Goal: Task Accomplishment & Management: Complete application form

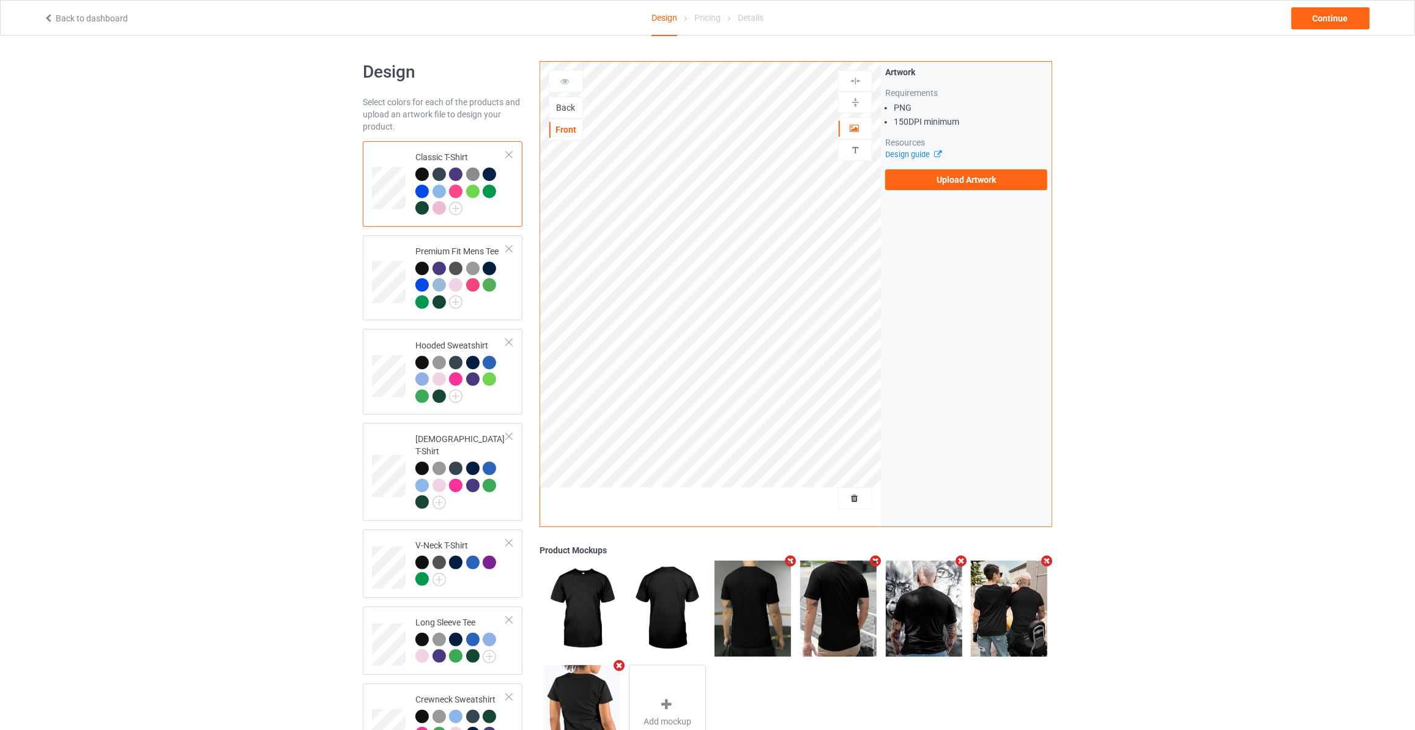
click at [568, 103] on div "Back" at bounding box center [565, 108] width 33 height 12
click at [942, 179] on label "Upload Artwork" at bounding box center [966, 179] width 162 height 21
click at [0, 0] on input "Upload Artwork" at bounding box center [0, 0] width 0 height 0
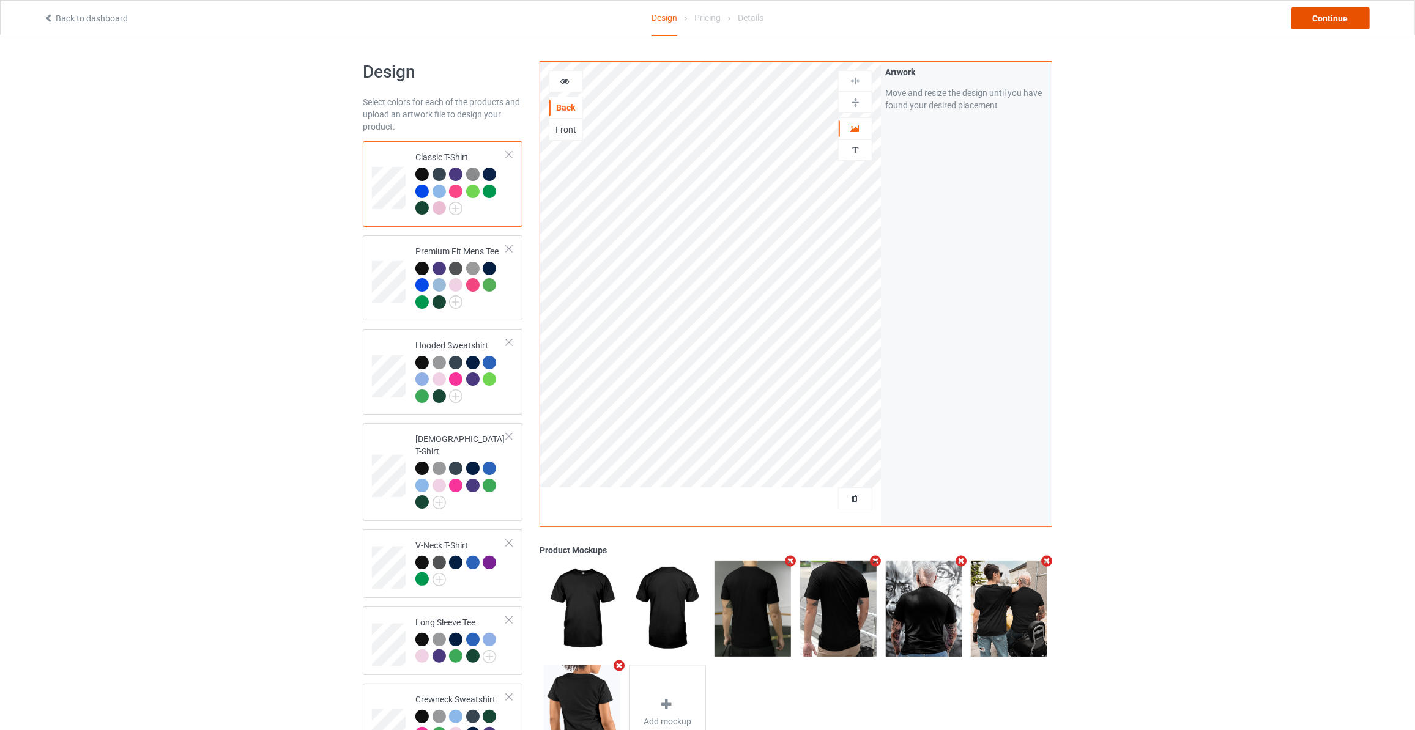
click at [1336, 16] on div "Continue" at bounding box center [1330, 18] width 78 height 22
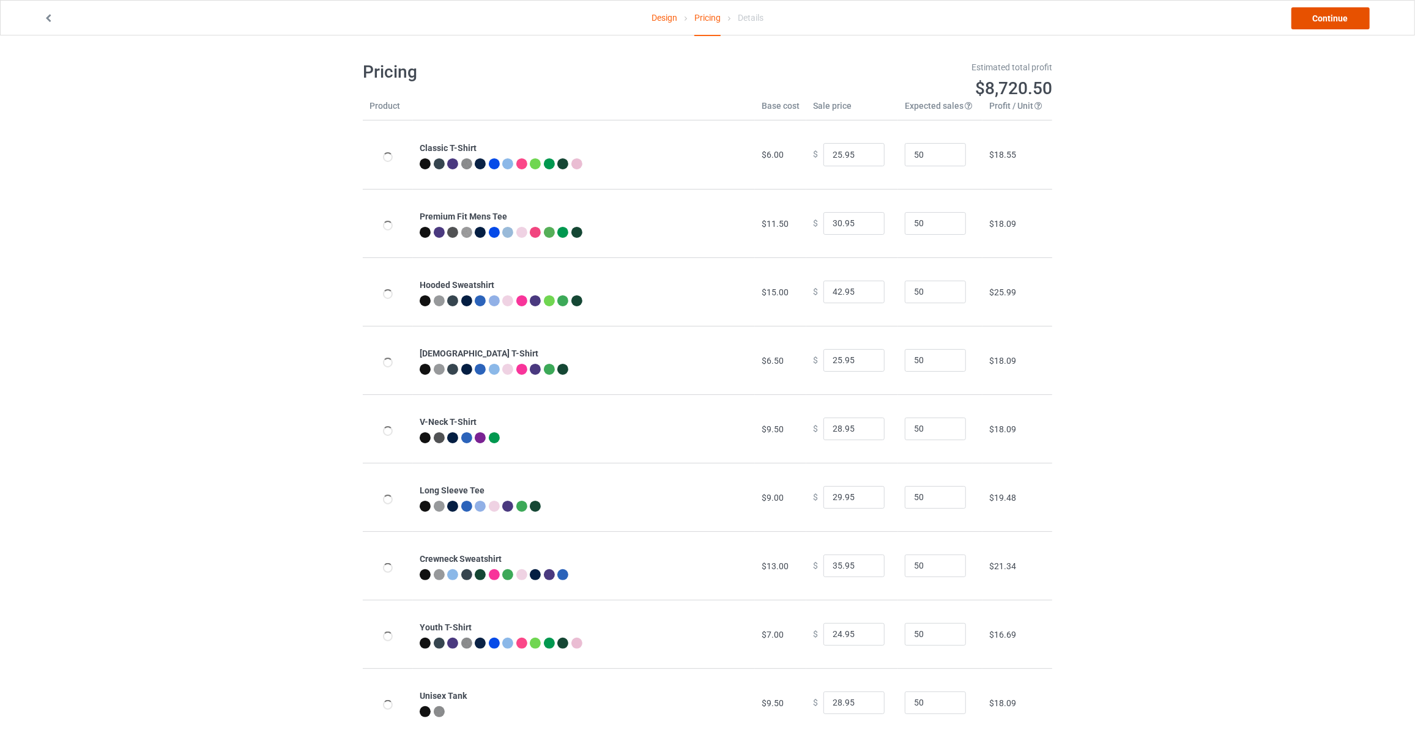
click at [1336, 16] on link "Continue" at bounding box center [1330, 18] width 78 height 22
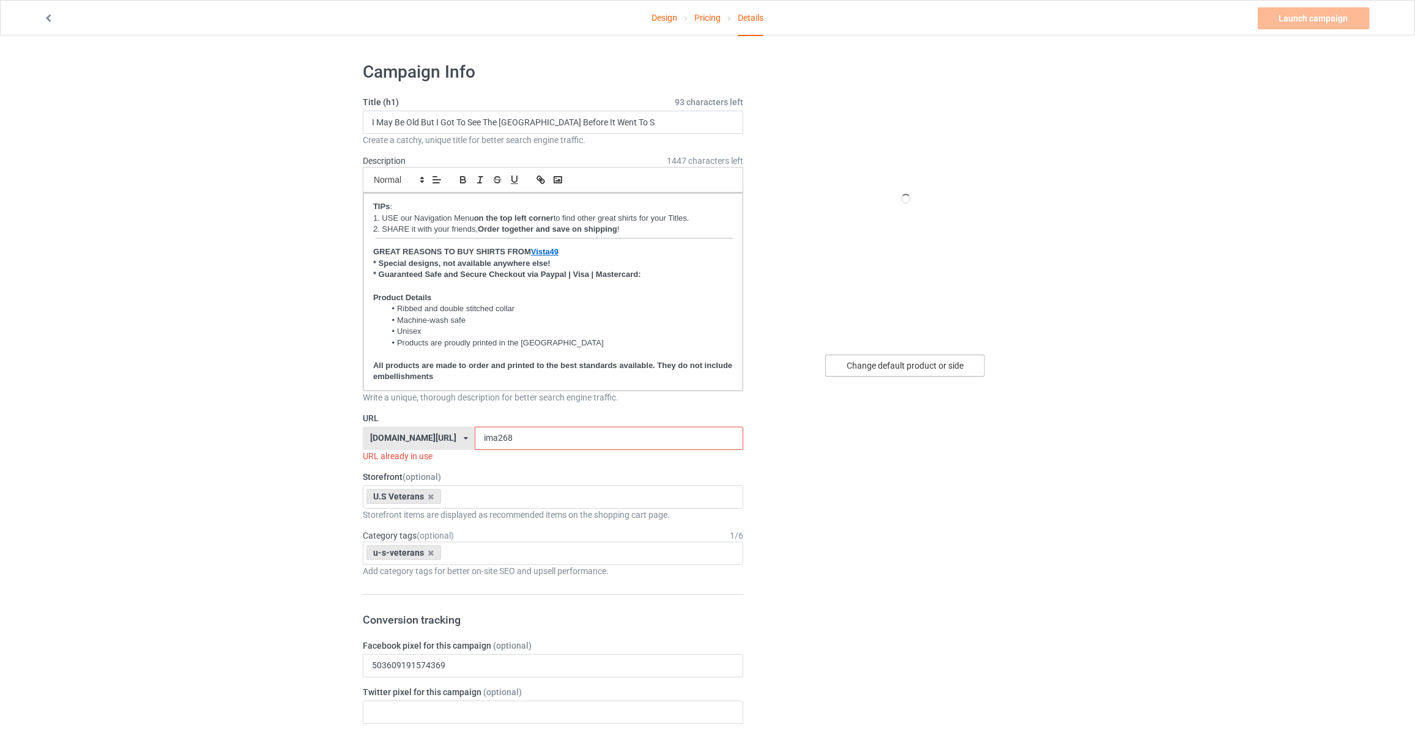
click at [893, 369] on div "Change default product or side" at bounding box center [905, 366] width 160 height 22
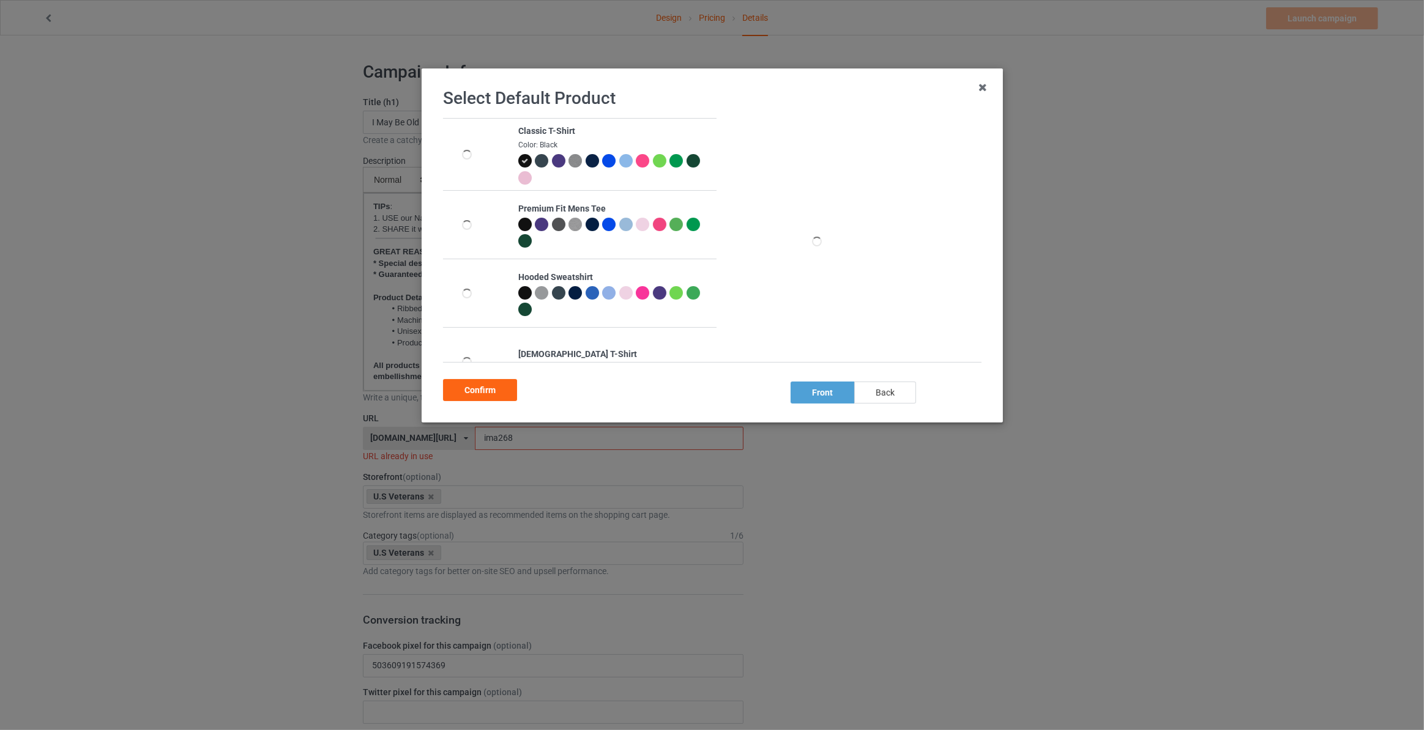
click at [883, 390] on div "back" at bounding box center [885, 393] width 62 height 22
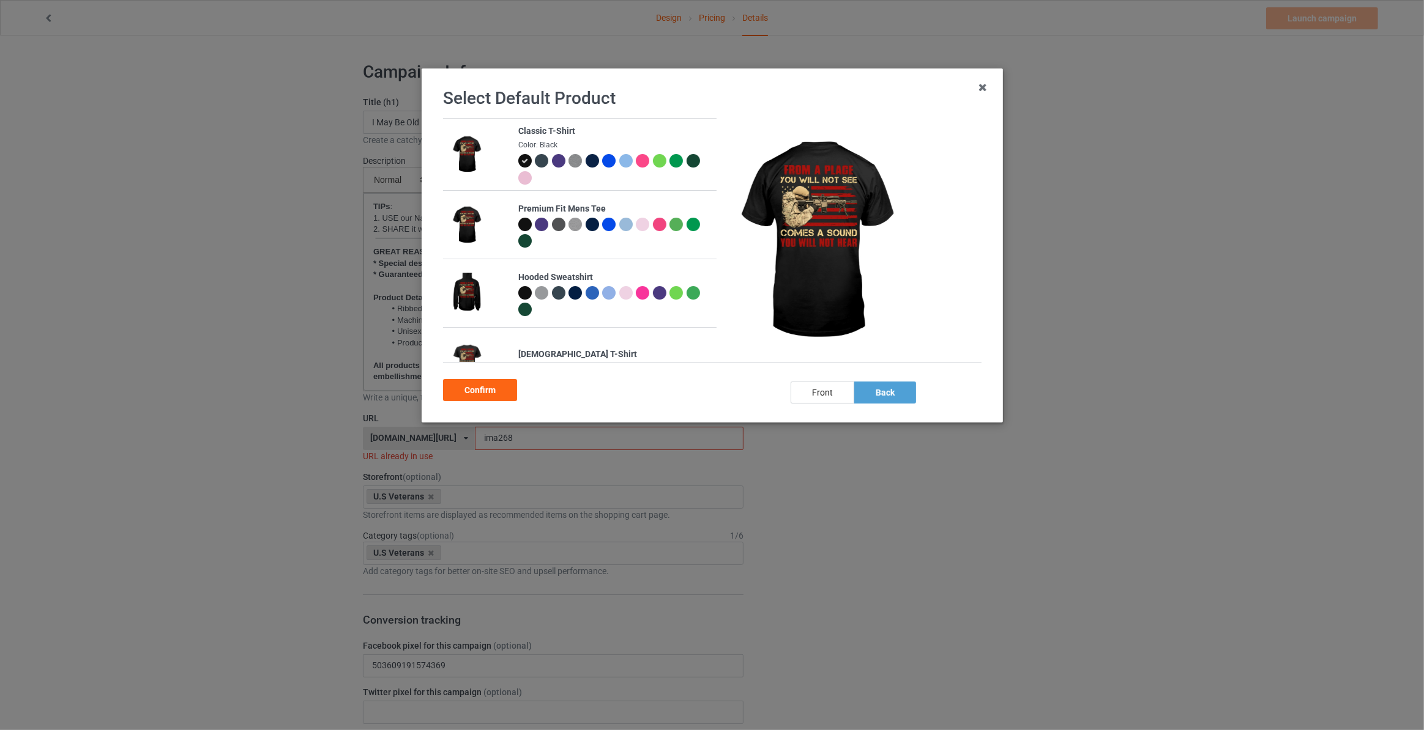
click at [587, 162] on div at bounding box center [591, 160] width 13 height 13
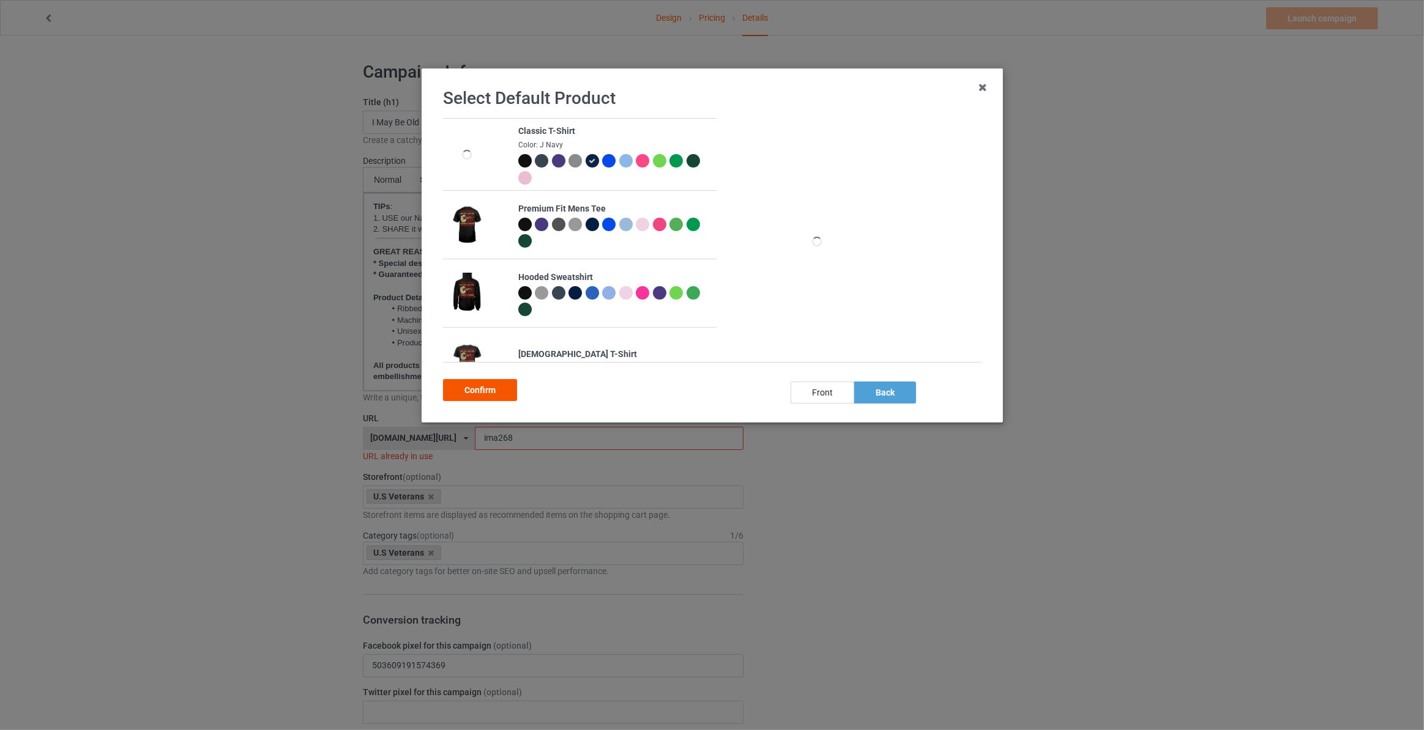
click at [478, 395] on div "Confirm" at bounding box center [480, 390] width 74 height 22
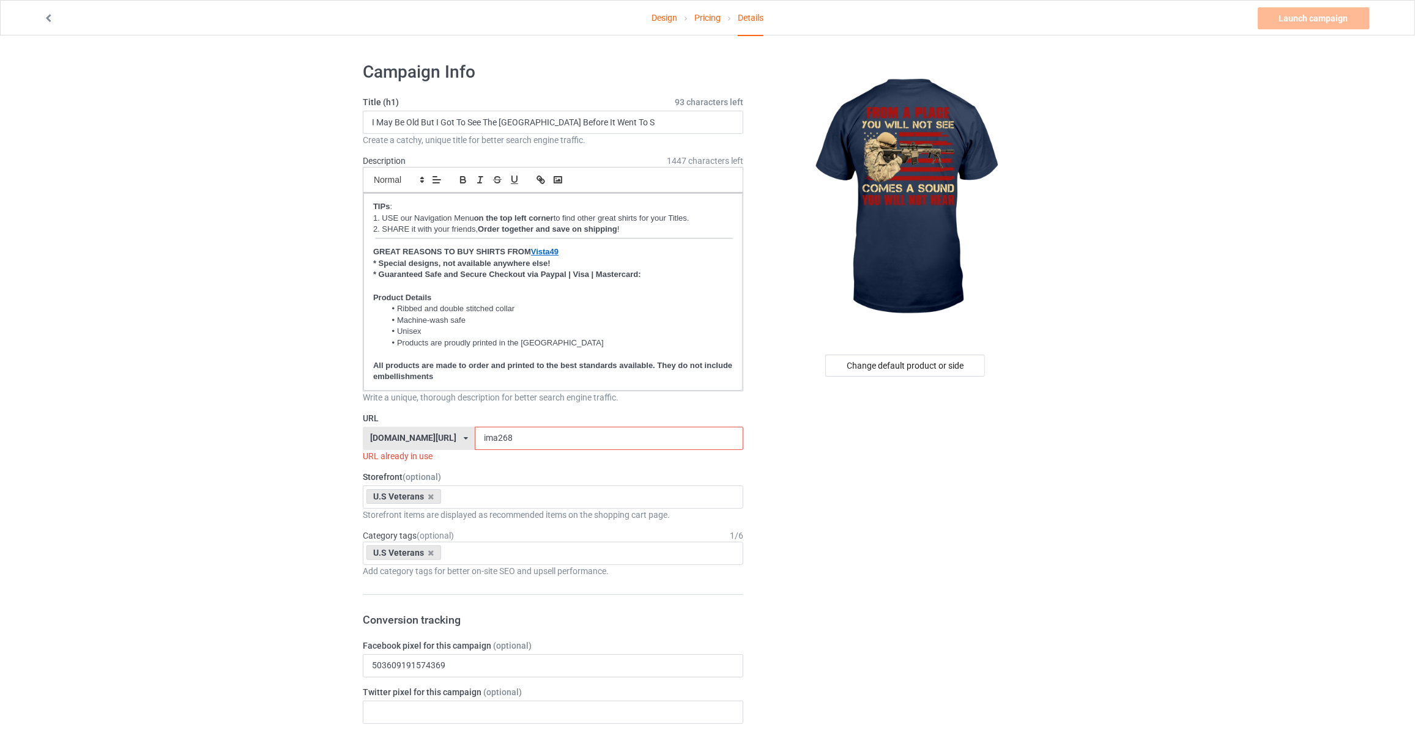
click at [634, 126] on input "I May Be Old But I Got To See The [GEOGRAPHIC_DATA] Before It Went To S" at bounding box center [553, 122] width 381 height 23
type input "From A Place You Will Not See Comes A Sound You Will Not Hear"
drag, startPoint x: 506, startPoint y: 437, endPoint x: 88, endPoint y: 407, distance: 418.9
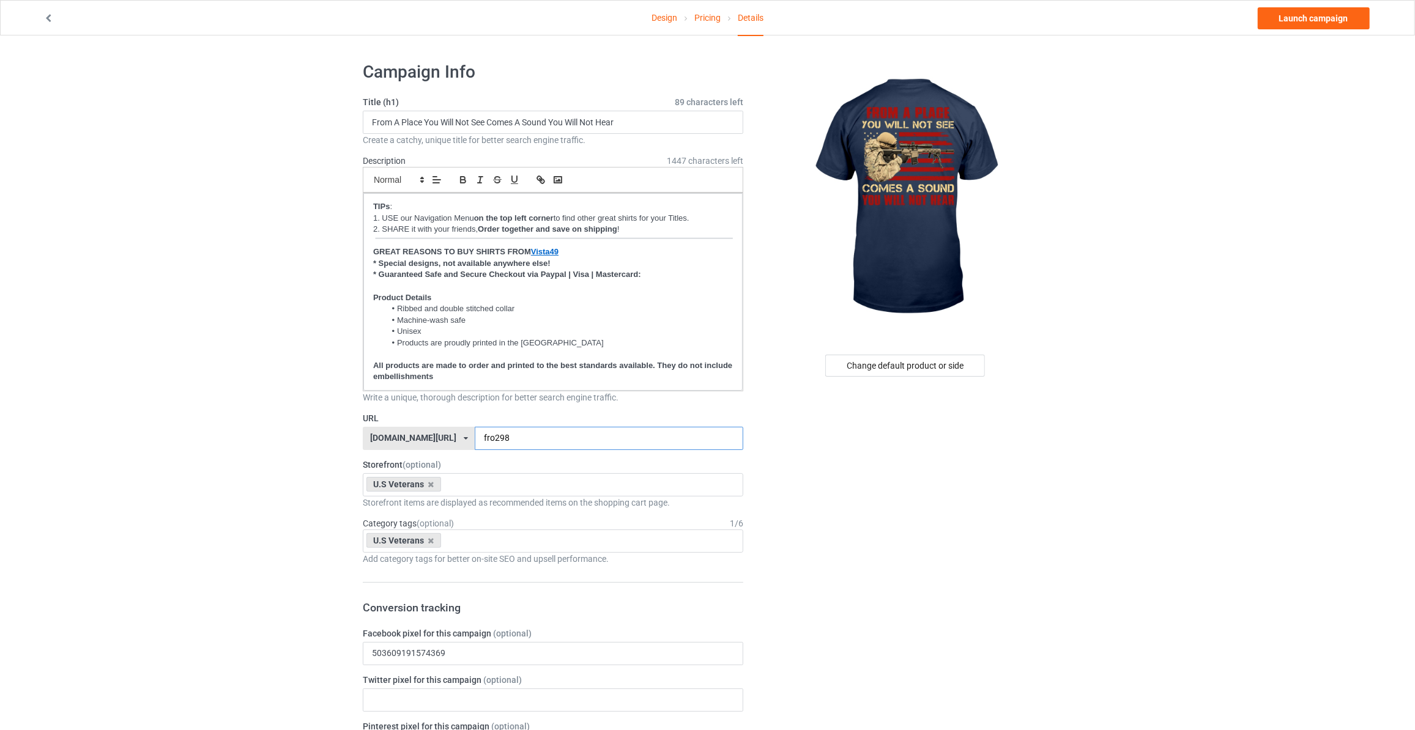
type input "fro298"
drag, startPoint x: 1229, startPoint y: 236, endPoint x: 1233, endPoint y: 225, distance: 11.2
click at [1303, 24] on link "Launch campaign" at bounding box center [1314, 18] width 112 height 22
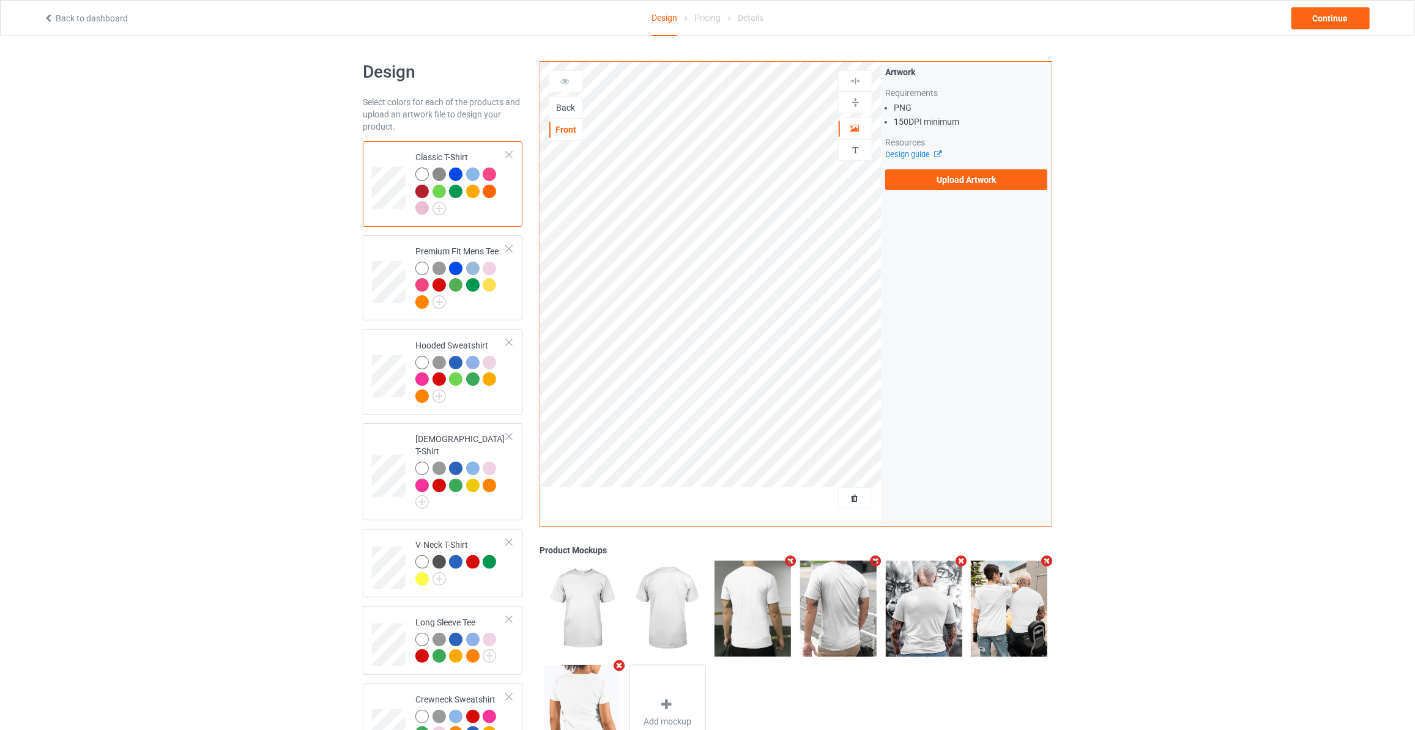
click at [560, 98] on div "Back" at bounding box center [566, 108] width 34 height 22
click at [562, 102] on div "Back" at bounding box center [565, 108] width 33 height 12
click at [949, 184] on label "Upload Artwork" at bounding box center [966, 179] width 162 height 21
click at [0, 0] on input "Upload Artwork" at bounding box center [0, 0] width 0 height 0
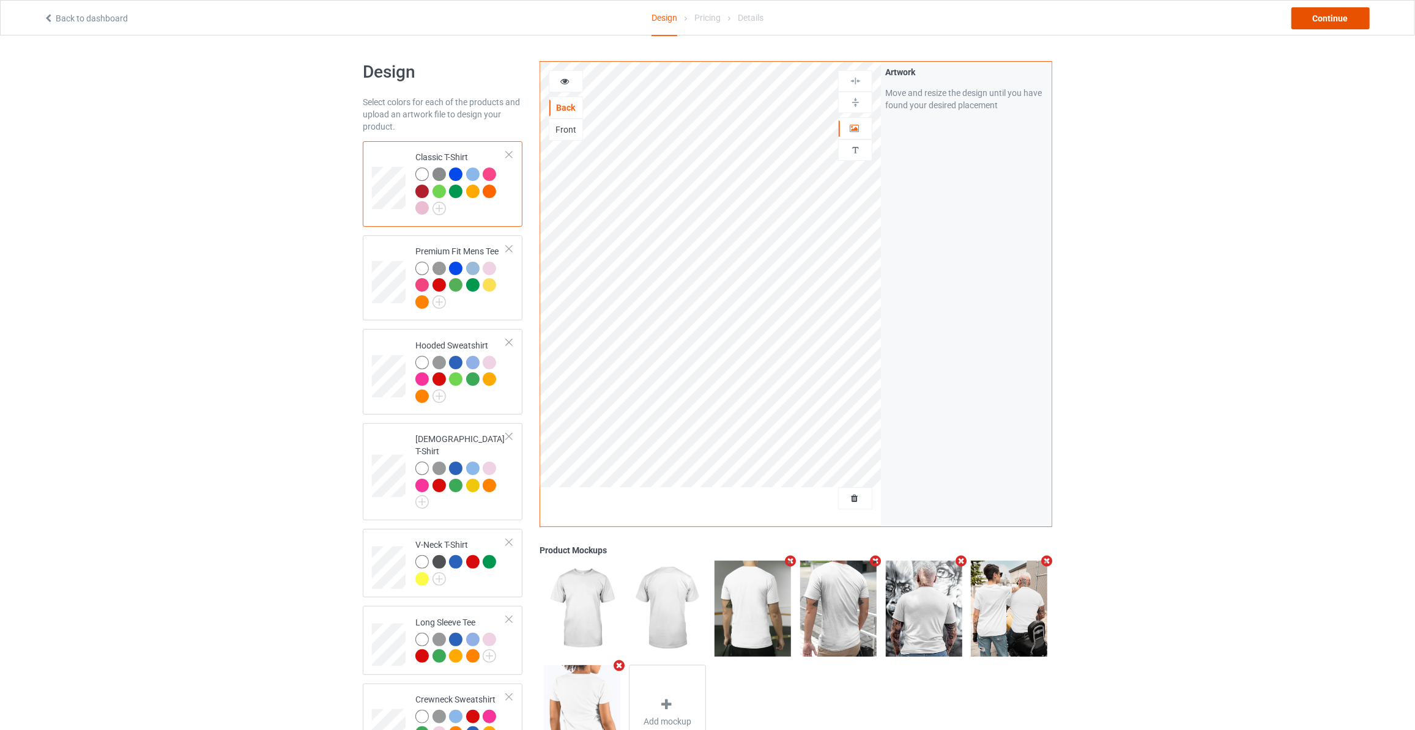
click at [1331, 12] on div "Continue" at bounding box center [1330, 18] width 78 height 22
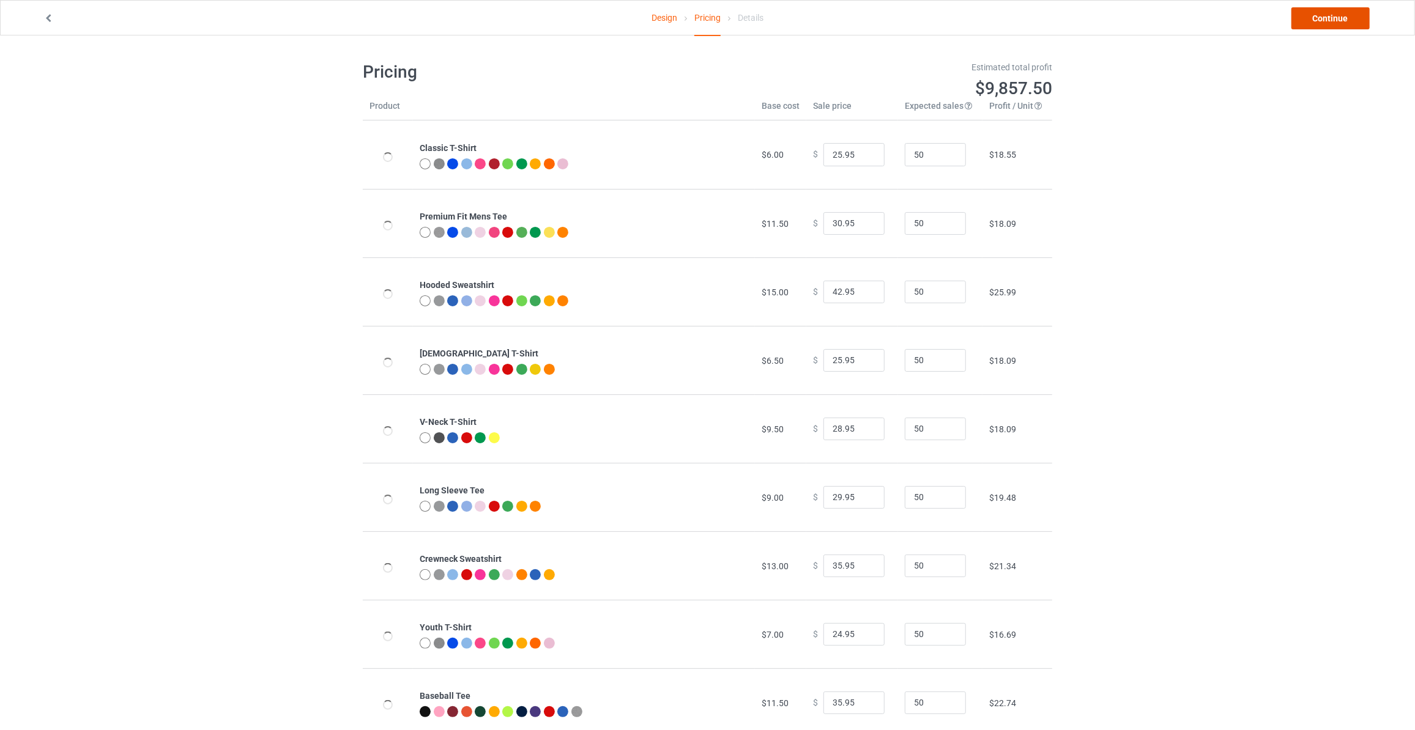
click at [1333, 12] on link "Continue" at bounding box center [1330, 18] width 78 height 22
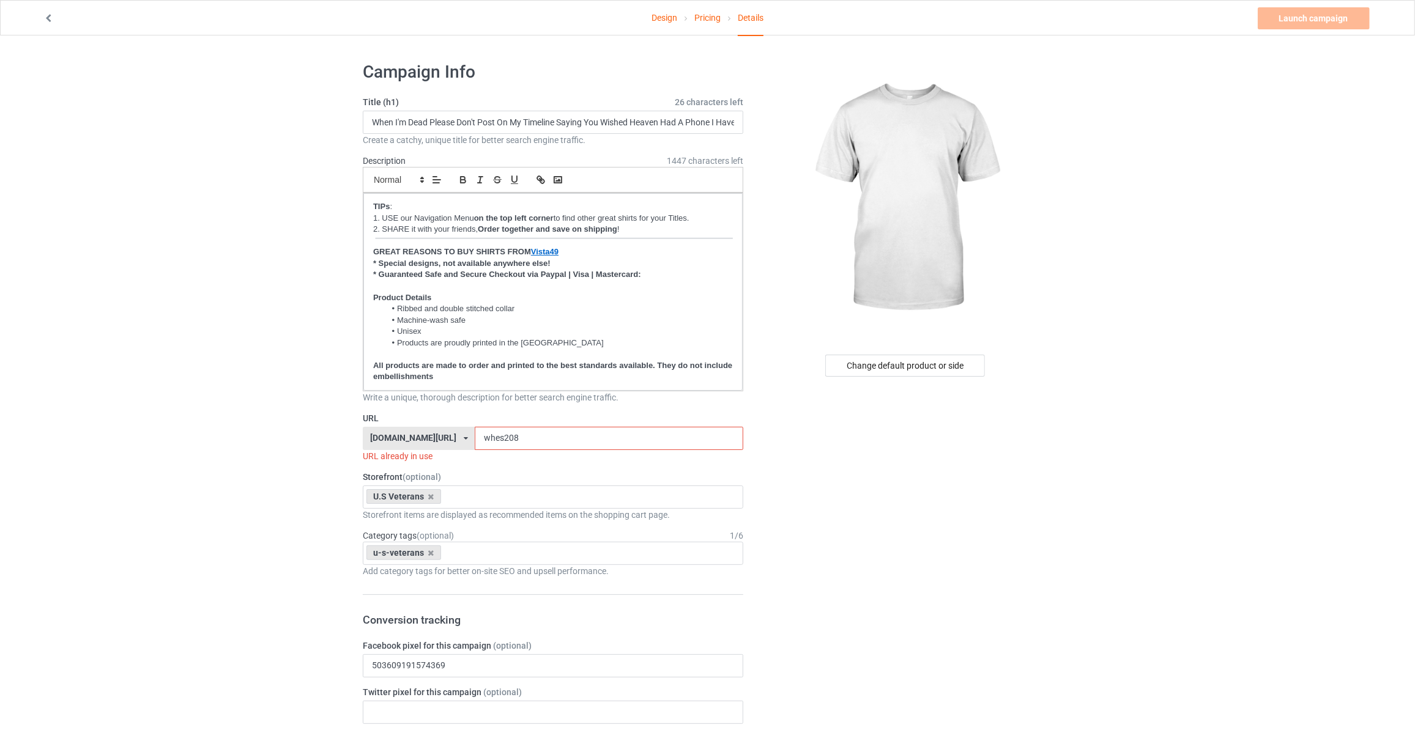
click at [914, 365] on div "Change default product or side" at bounding box center [905, 366] width 160 height 22
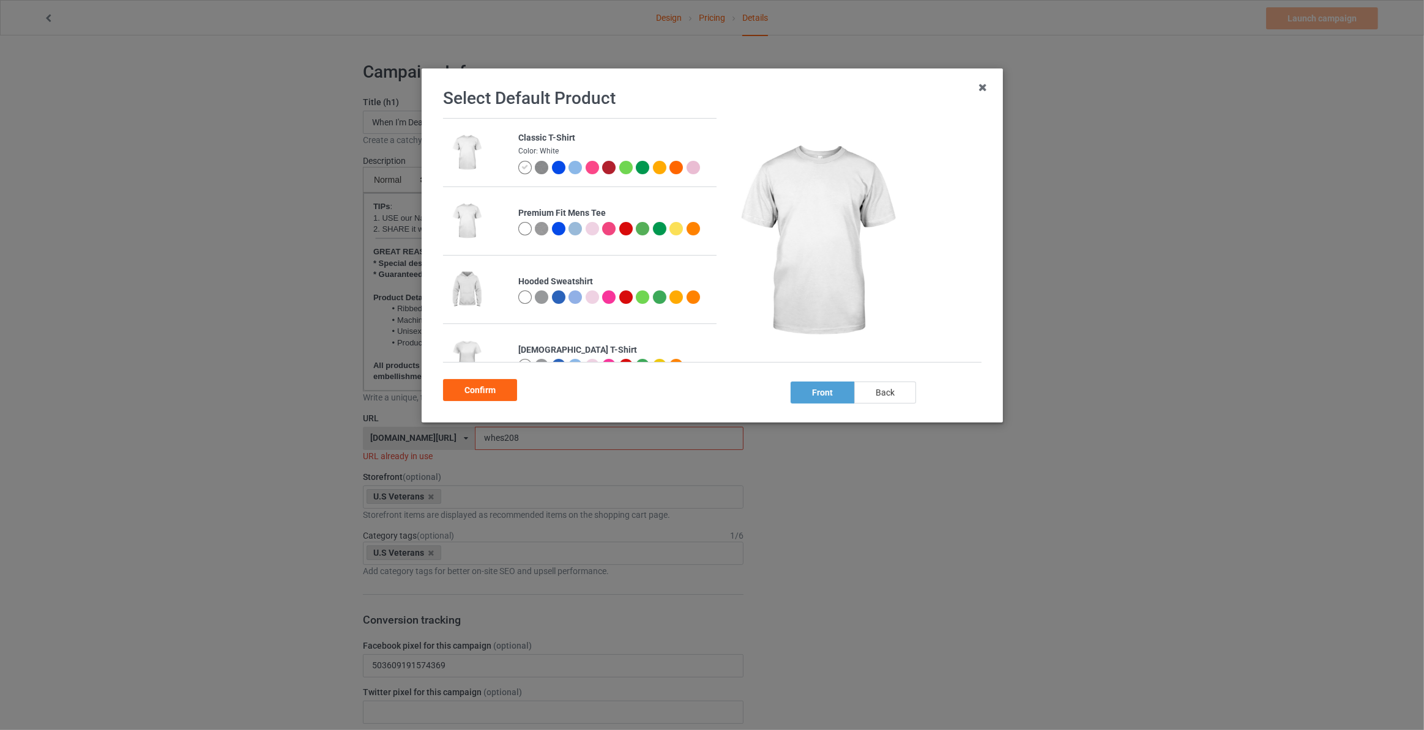
click at [888, 395] on div "back" at bounding box center [885, 393] width 62 height 22
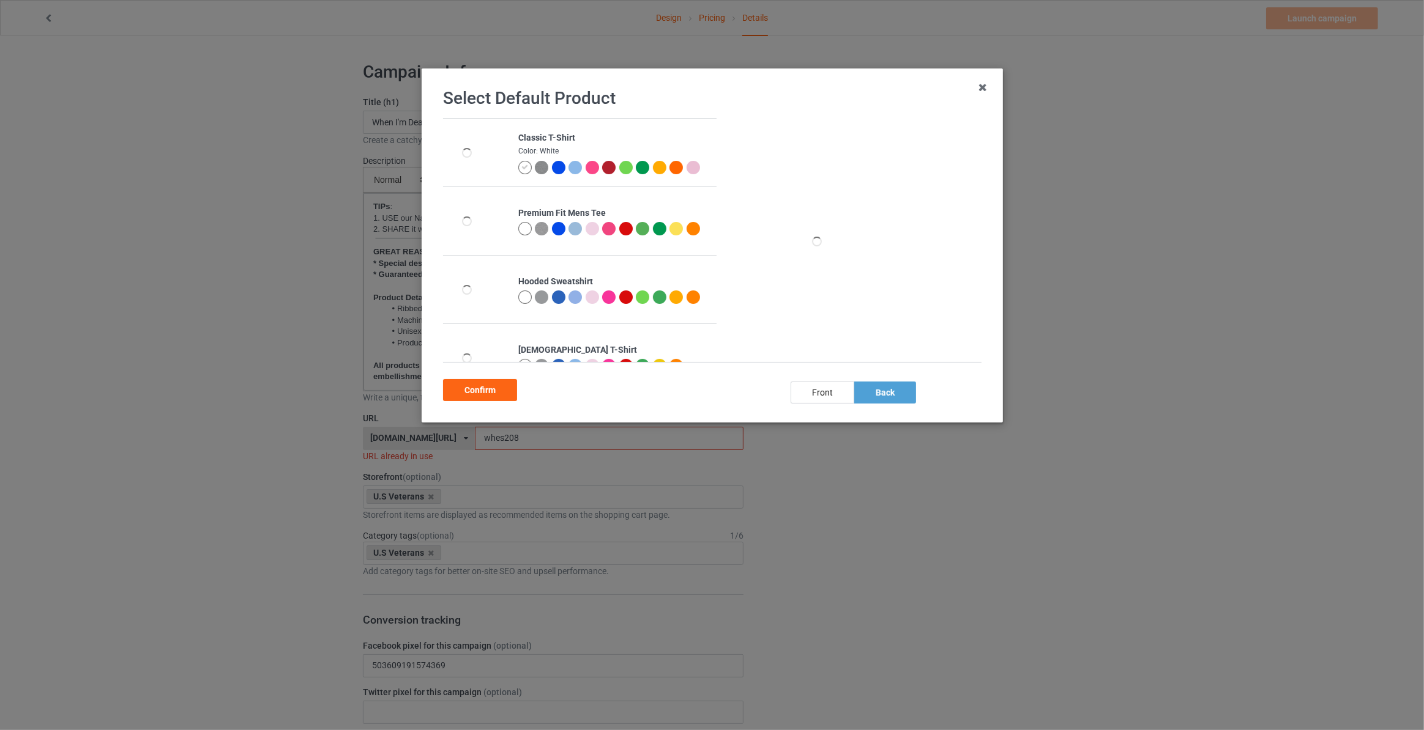
click at [483, 392] on div "Confirm" at bounding box center [480, 390] width 74 height 22
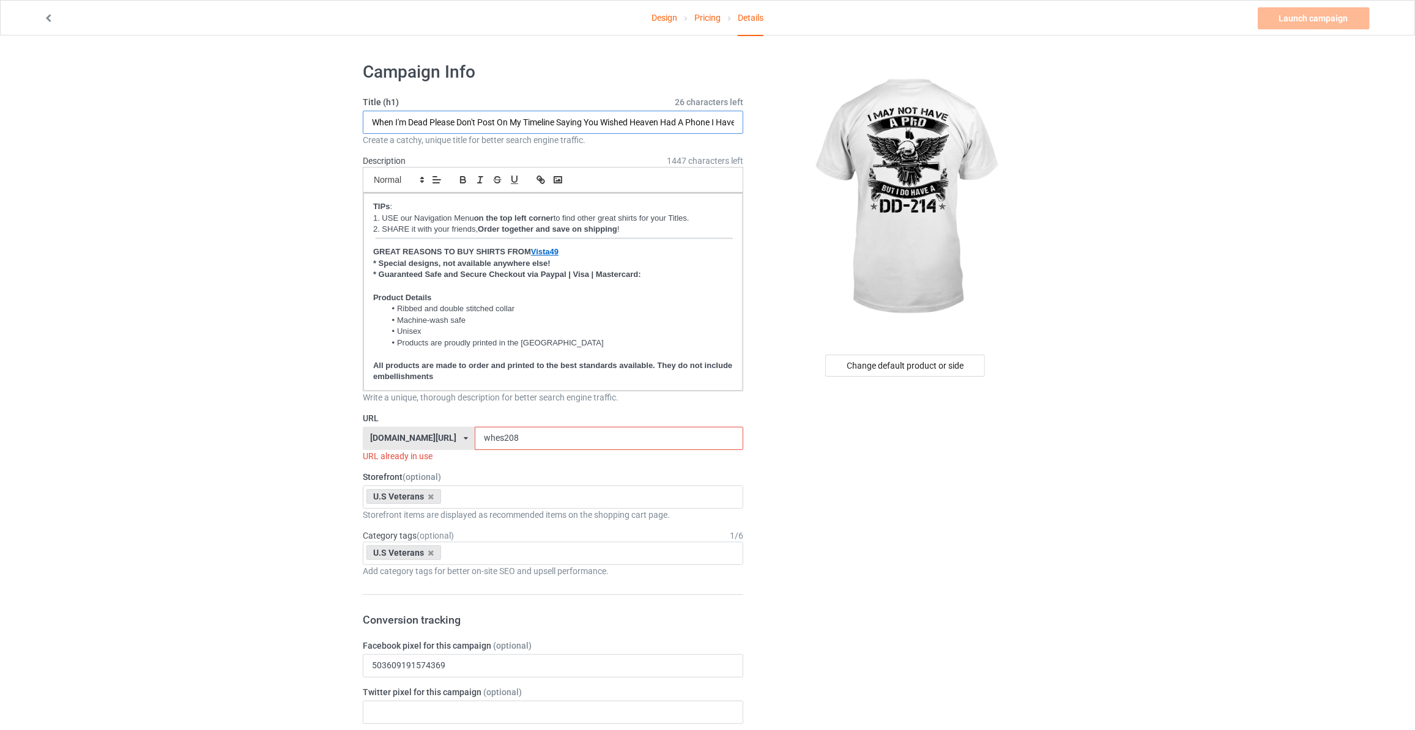
click at [420, 117] on input "When I'm Dead Please Don't Post On My Timeline Saying You Wished Heaven Had A P…" at bounding box center [553, 122] width 381 height 23
click at [464, 116] on input "When I'm Dead Please Don't Post On My Timeline Saying You Wished Heaven Had A P…" at bounding box center [553, 122] width 381 height 23
type input "I May Not Have A PhD But I Do Have A DD-214"
drag, startPoint x: 489, startPoint y: 440, endPoint x: 36, endPoint y: 393, distance: 455.2
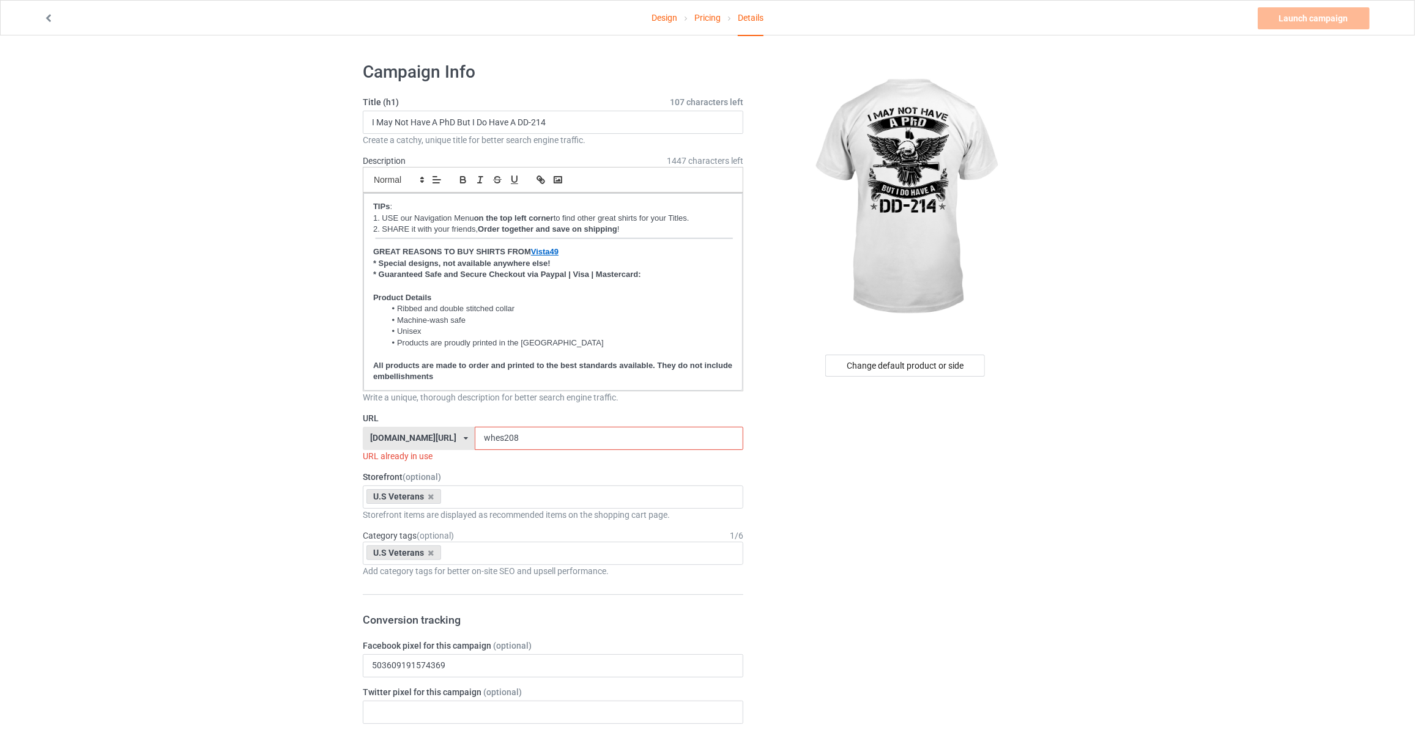
type input "imn298"
drag, startPoint x: 1244, startPoint y: 201, endPoint x: 1258, endPoint y: 53, distance: 148.7
drag, startPoint x: 500, startPoint y: 440, endPoint x: 100, endPoint y: 431, distance: 400.2
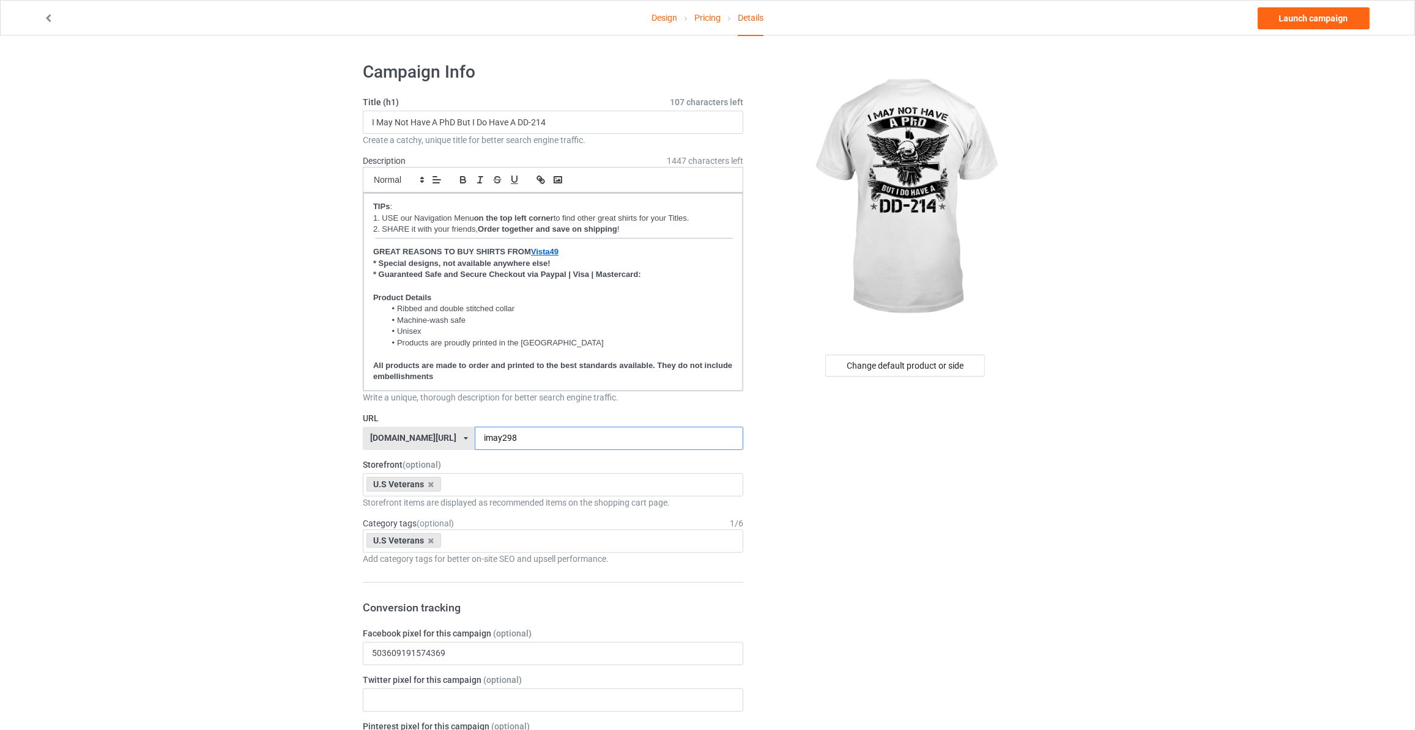
type input "imay298"
drag, startPoint x: 1236, startPoint y: 175, endPoint x: 1240, endPoint y: 108, distance: 67.4
click at [1288, 19] on link "Launch campaign" at bounding box center [1314, 18] width 112 height 22
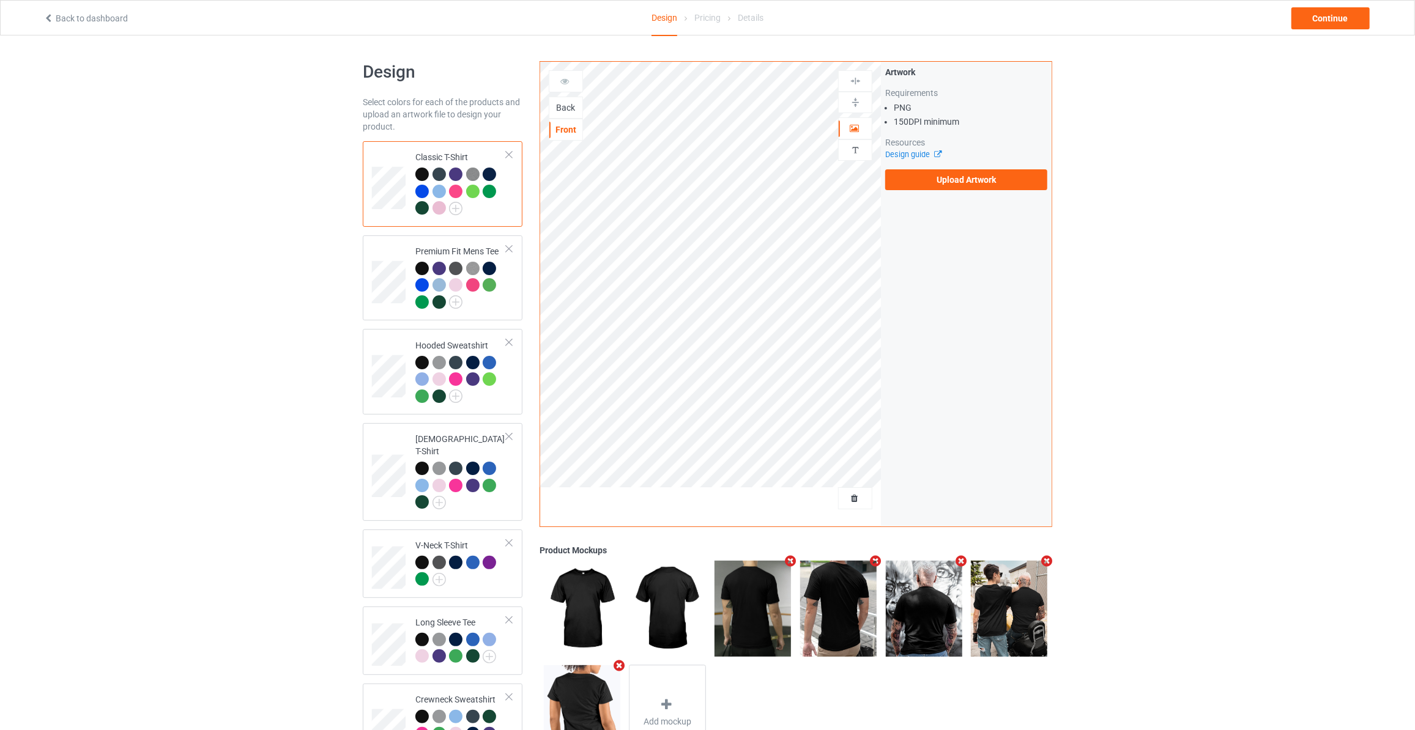
click at [564, 111] on div "Back" at bounding box center [565, 108] width 33 height 12
click at [935, 187] on label "Upload Artwork" at bounding box center [966, 179] width 162 height 21
click at [0, 0] on input "Upload Artwork" at bounding box center [0, 0] width 0 height 0
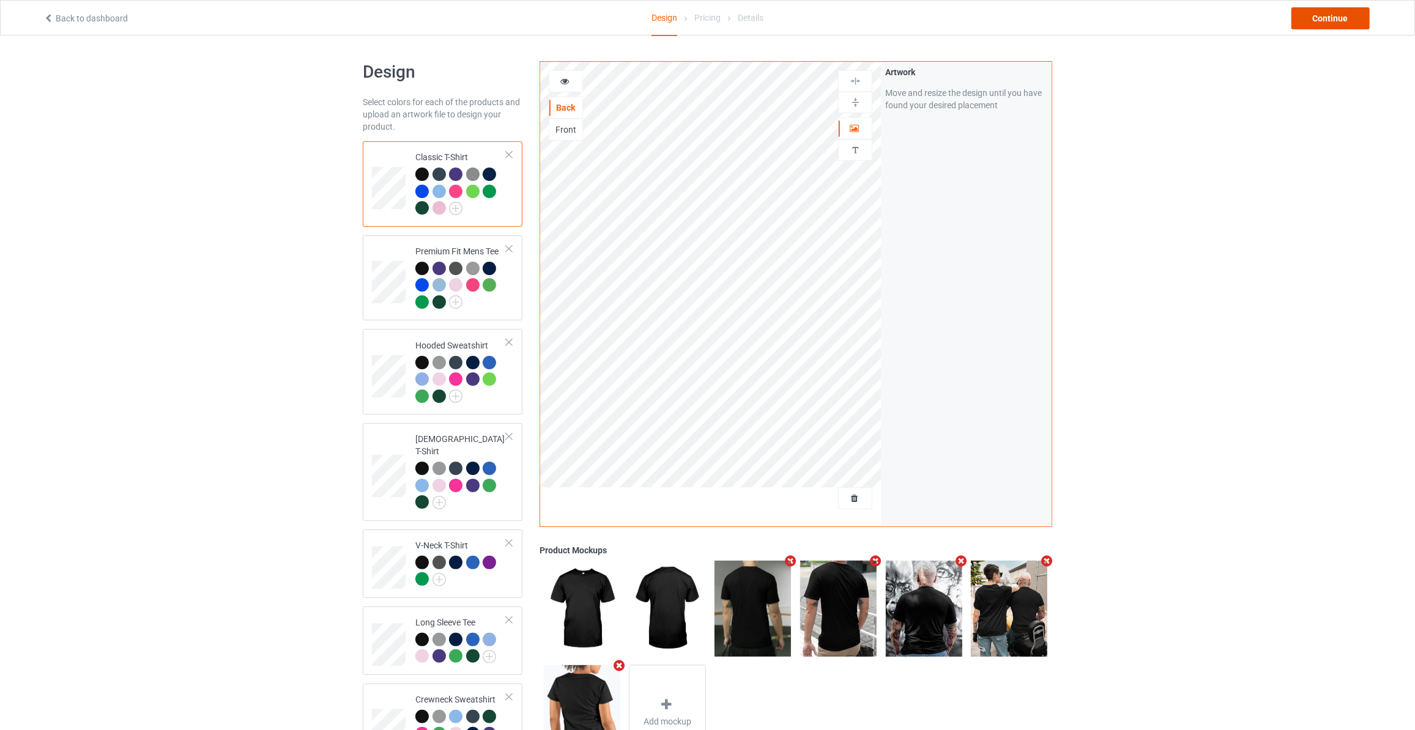
click at [1311, 23] on div "Continue" at bounding box center [1330, 18] width 78 height 22
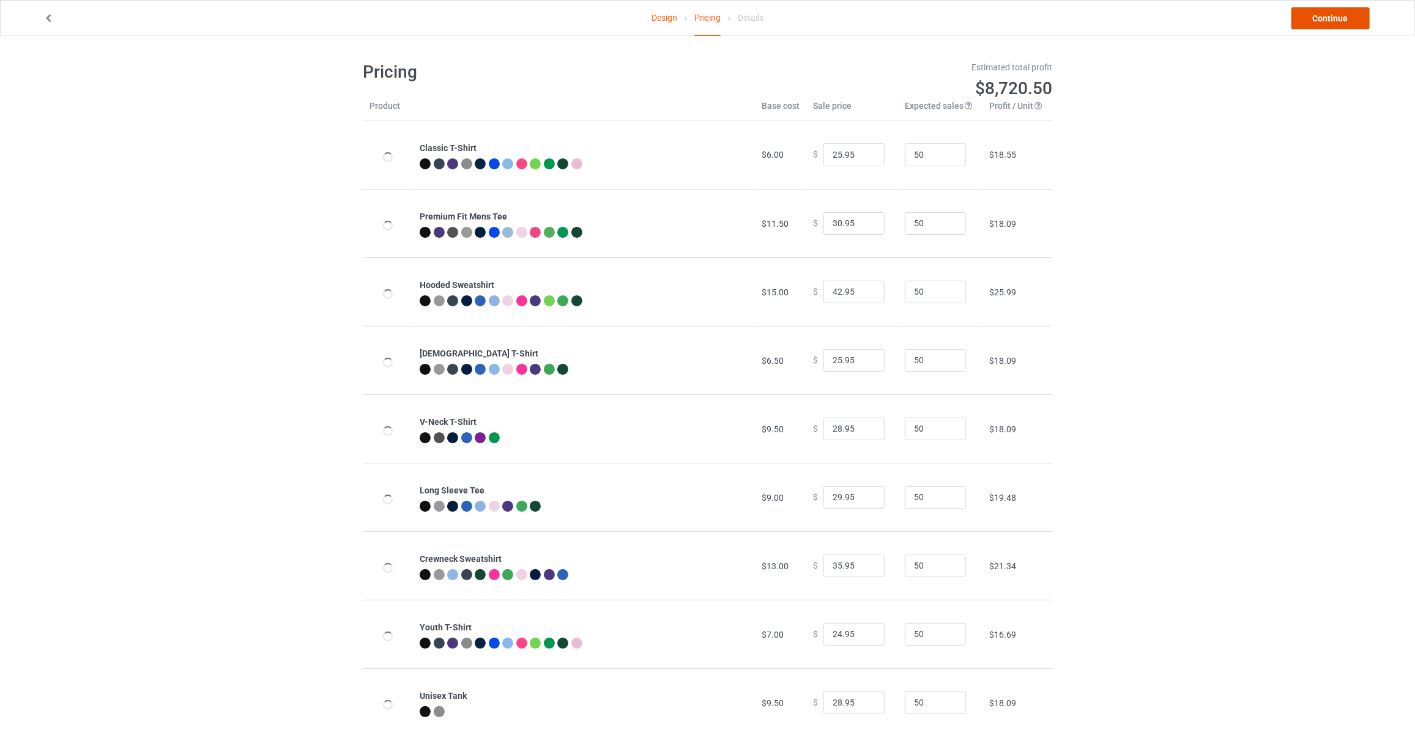
click at [1311, 23] on link "Continue" at bounding box center [1330, 18] width 78 height 22
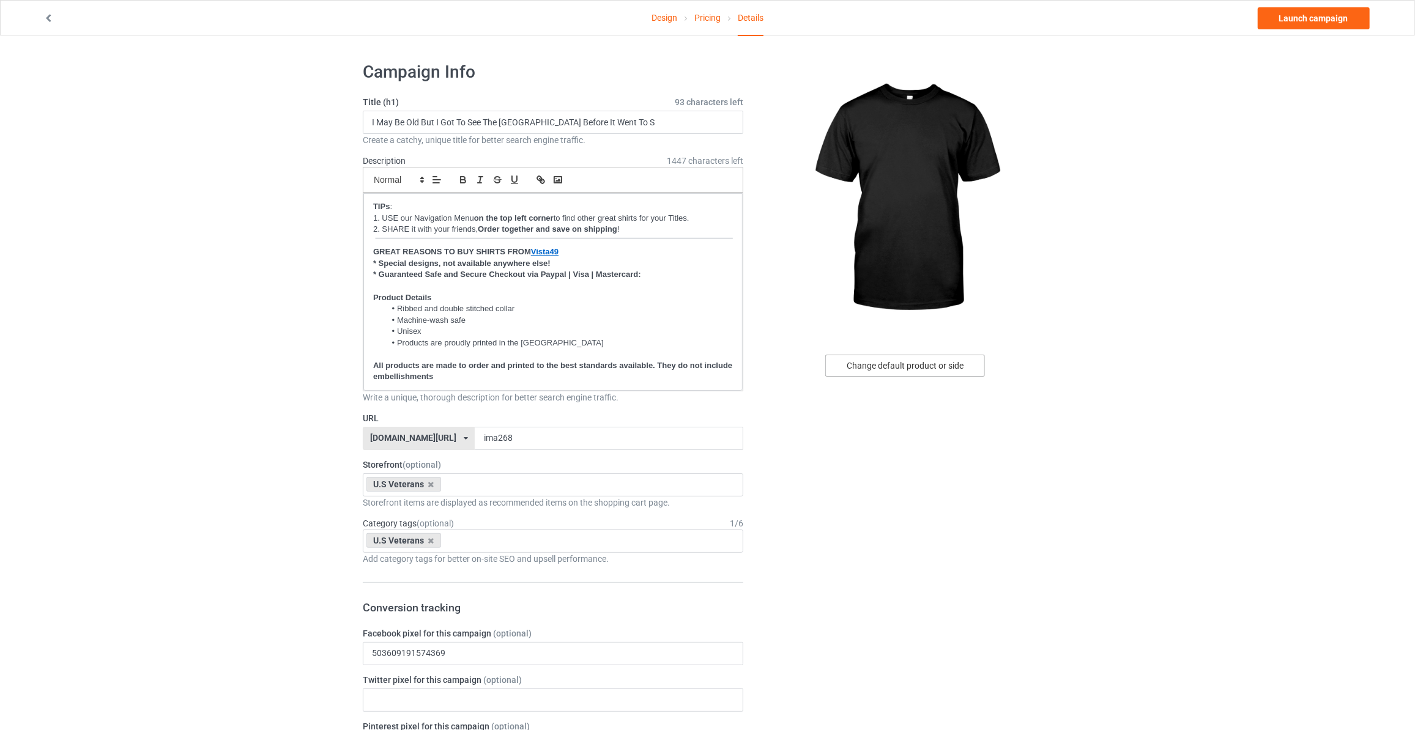
click at [879, 376] on div "Change default product or side" at bounding box center [905, 366] width 160 height 22
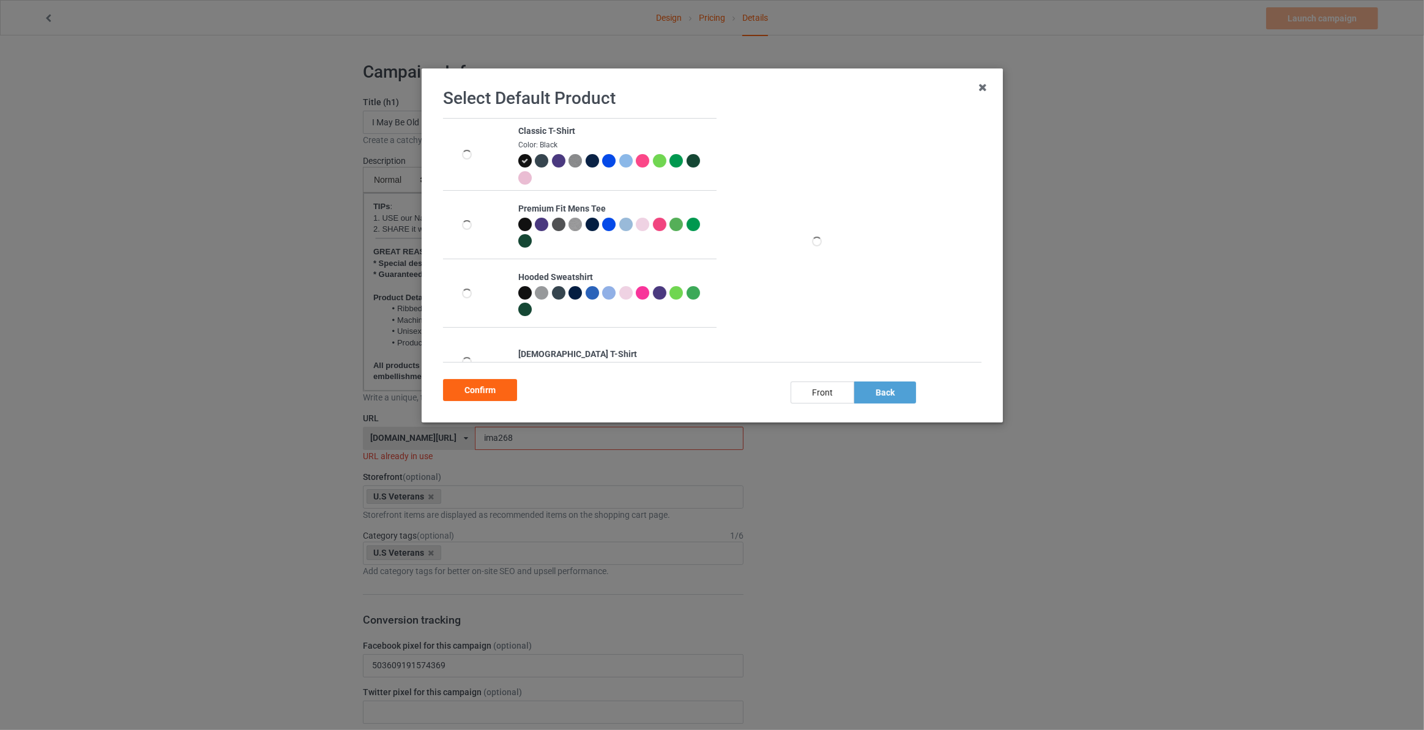
click at [593, 166] on div at bounding box center [591, 160] width 13 height 13
click at [475, 385] on div "Confirm" at bounding box center [480, 390] width 74 height 22
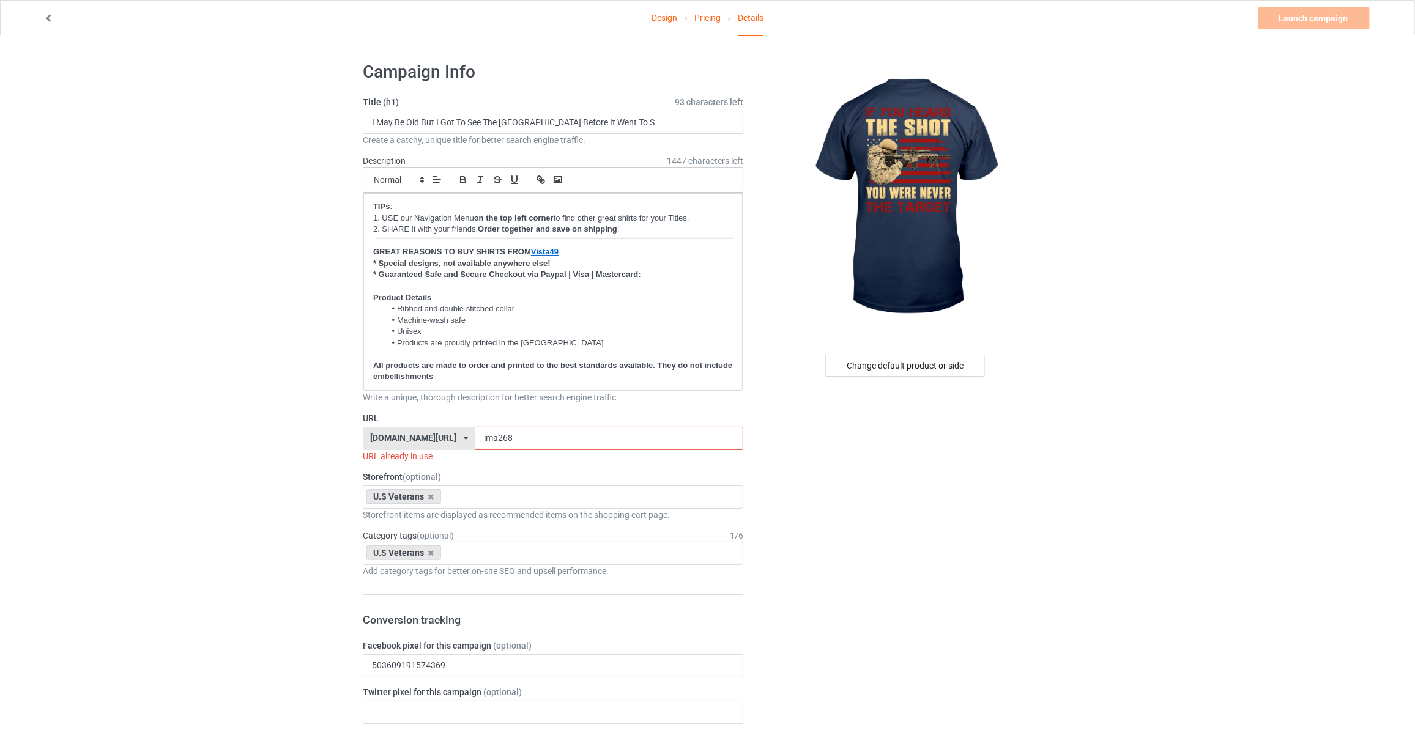
drag, startPoint x: 253, startPoint y: 218, endPoint x: 272, endPoint y: 210, distance: 19.8
drag, startPoint x: 620, startPoint y: 121, endPoint x: -136, endPoint y: 102, distance: 755.8
click at [0, 102] on html "Design Pricing Details Launch campaign Invalid campaign URL Campaign Info Title…" at bounding box center [707, 365] width 1415 height 730
type input "If You Heard The Shot You Were Never The Target"
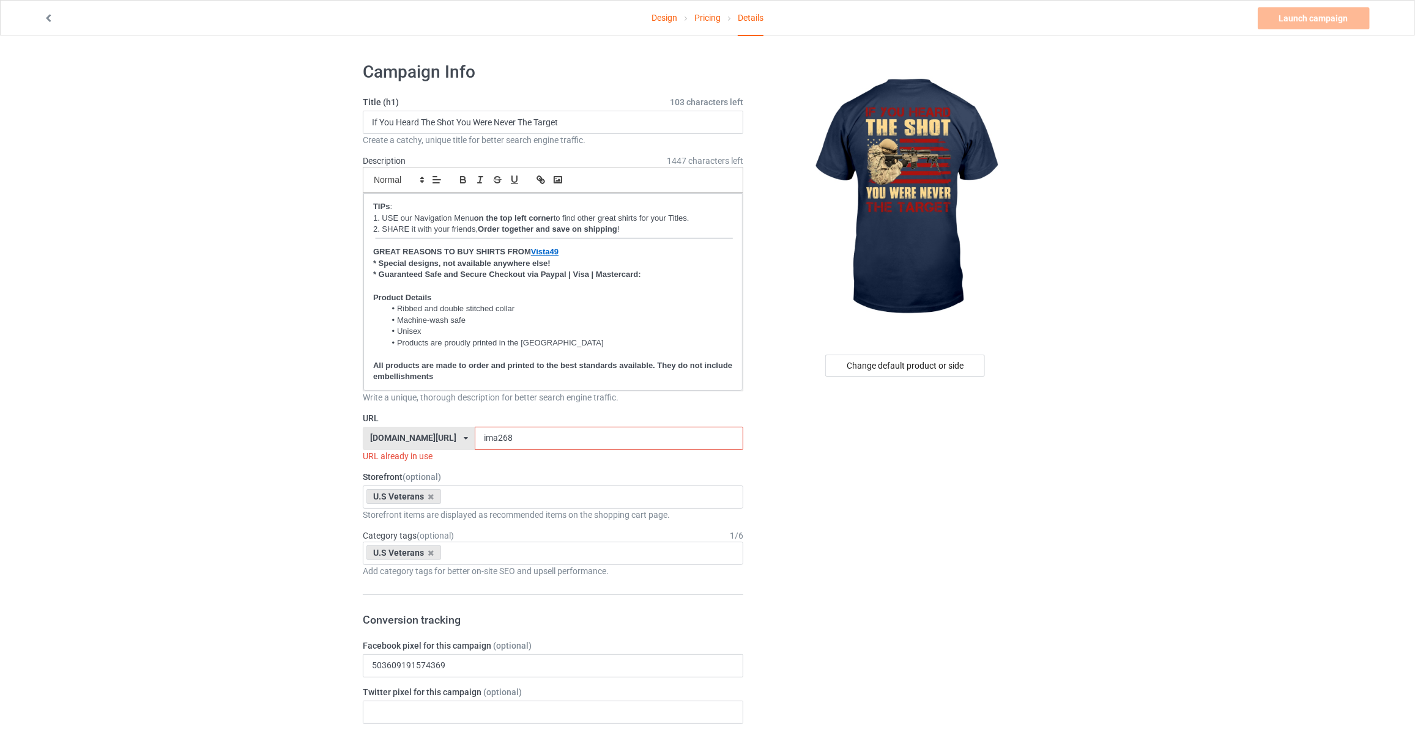
drag, startPoint x: 519, startPoint y: 442, endPoint x: 258, endPoint y: 390, distance: 266.5
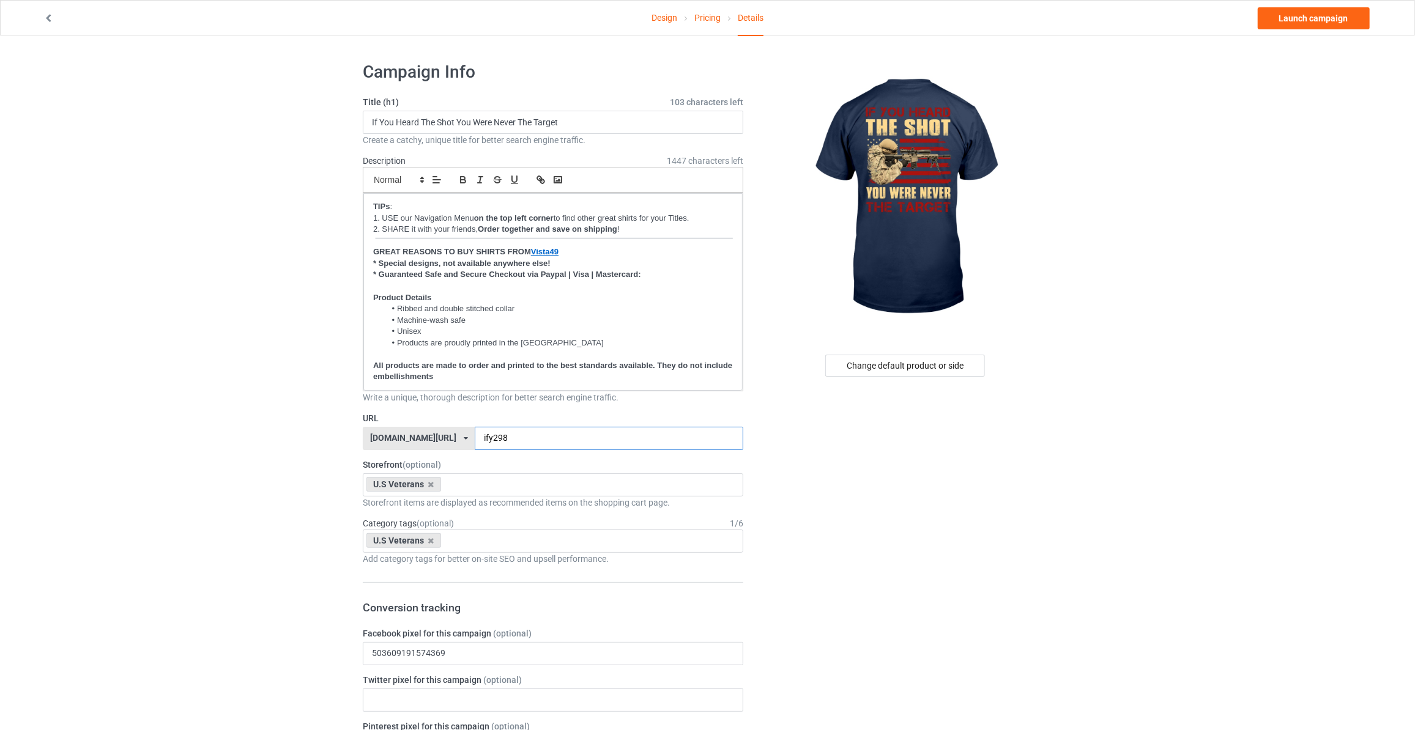
type input "ify298"
click at [1280, 14] on link "Launch campaign" at bounding box center [1314, 18] width 112 height 22
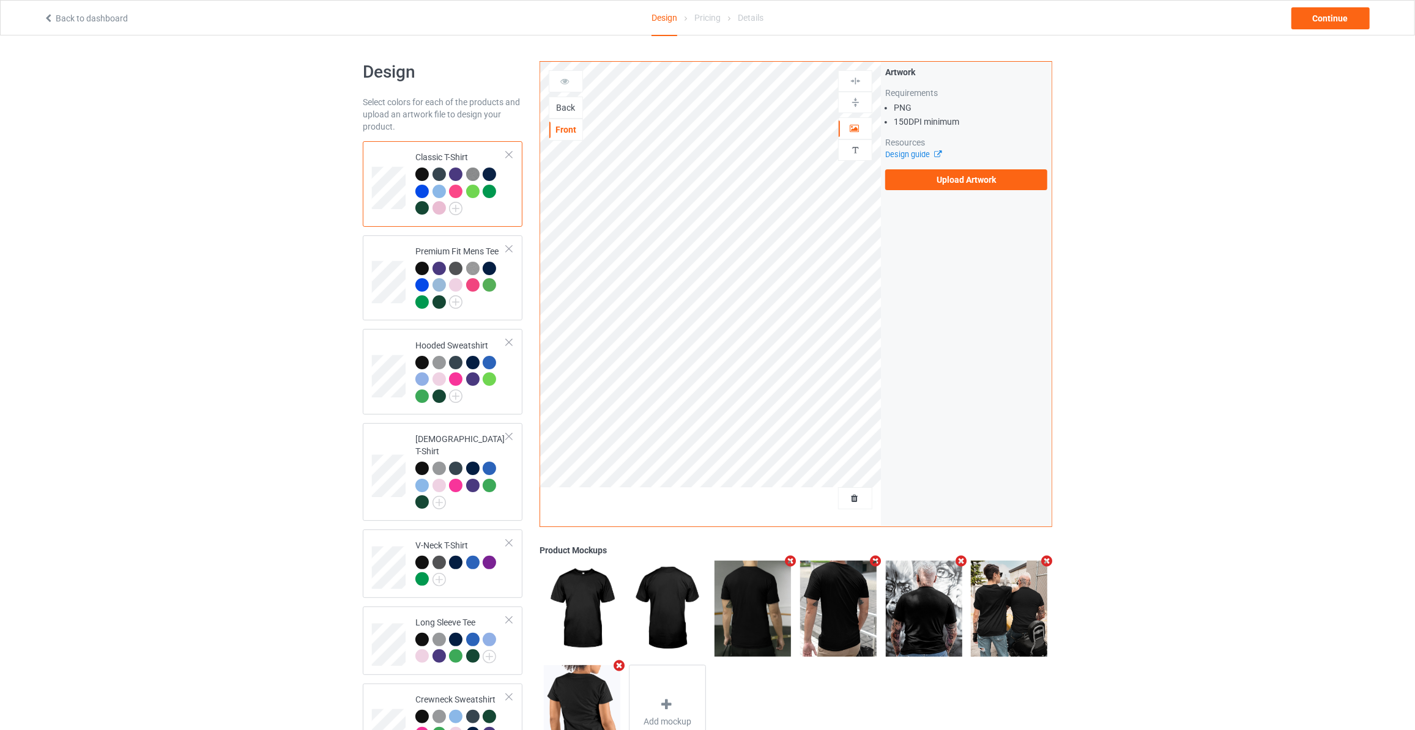
click at [565, 109] on div "Back" at bounding box center [565, 108] width 33 height 12
click at [897, 174] on label "Upload Artwork" at bounding box center [966, 179] width 162 height 21
click at [0, 0] on input "Upload Artwork" at bounding box center [0, 0] width 0 height 0
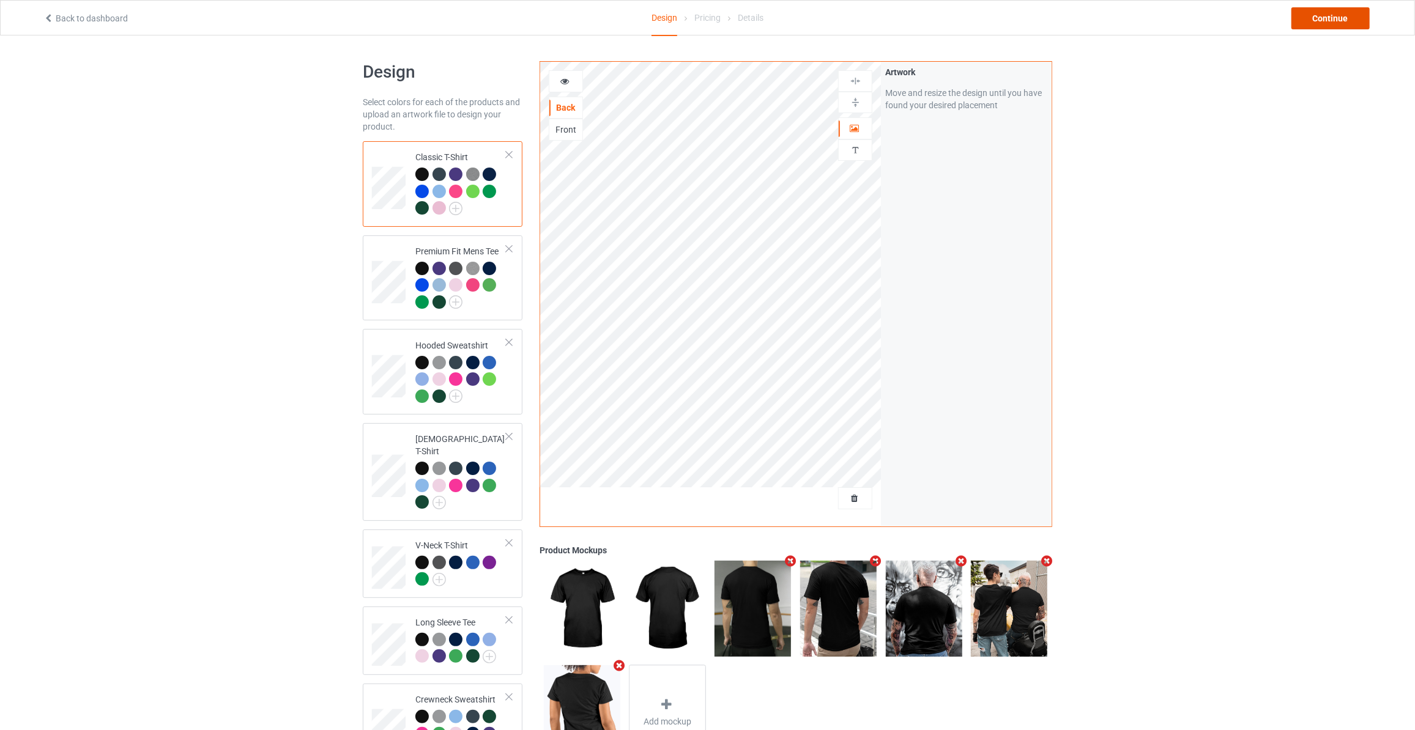
click at [1333, 24] on div "Continue" at bounding box center [1330, 18] width 78 height 22
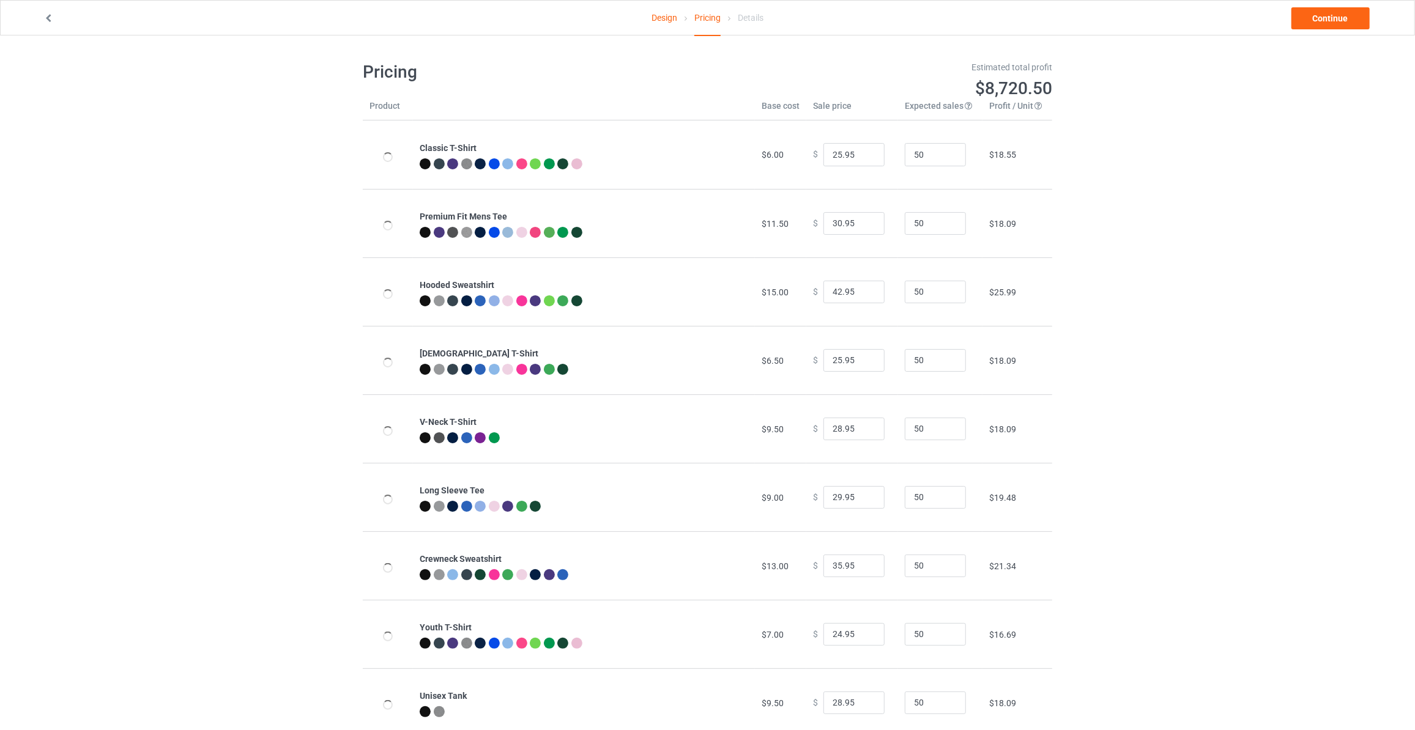
click at [1333, 24] on link "Continue" at bounding box center [1330, 18] width 78 height 22
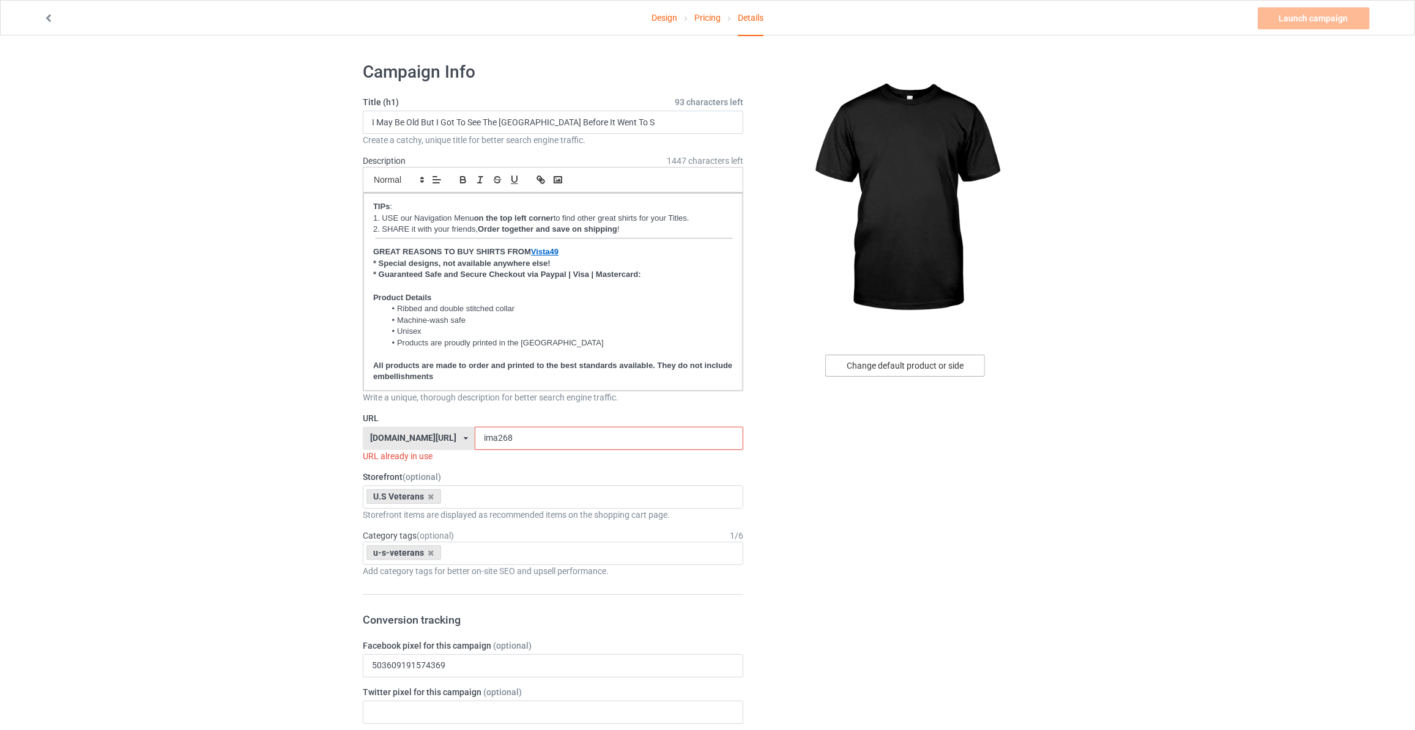
click at [926, 362] on div "Change default product or side" at bounding box center [905, 366] width 160 height 22
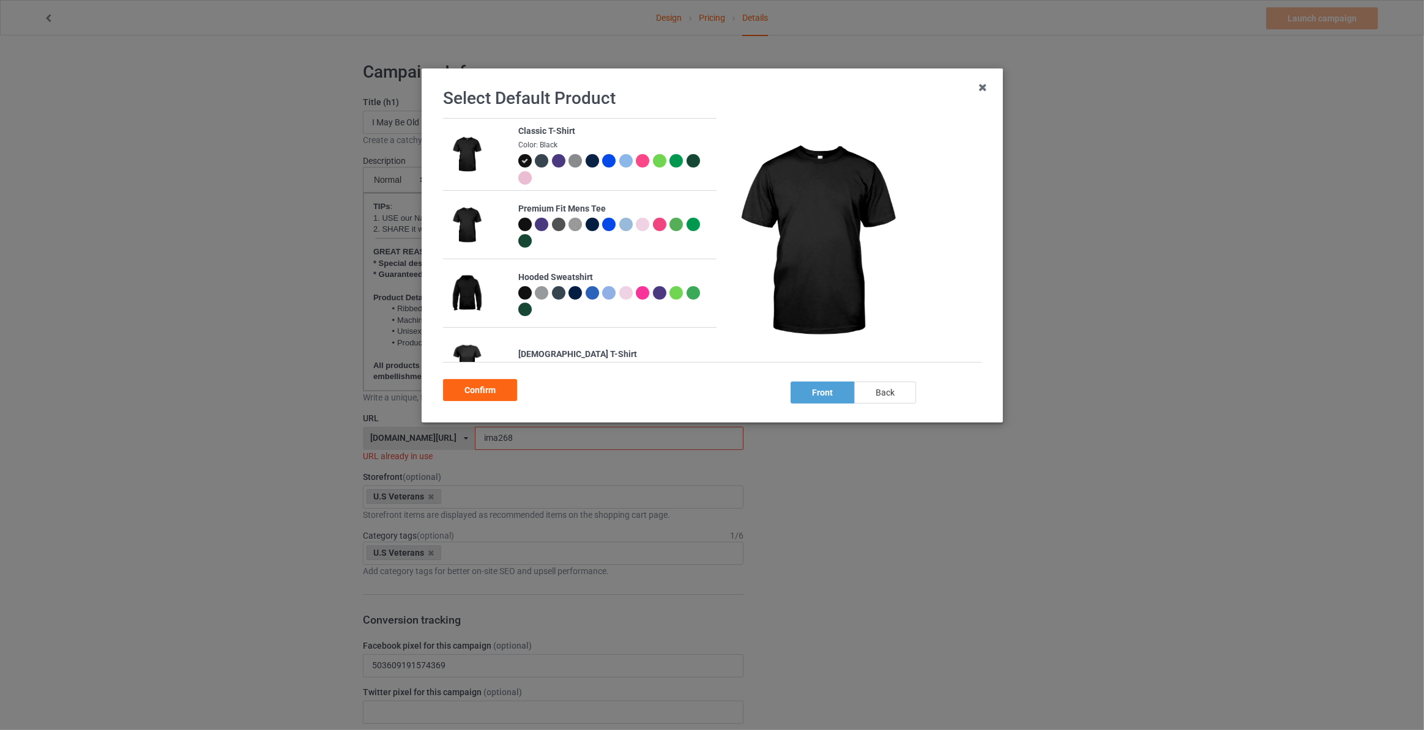
click at [884, 399] on div "back" at bounding box center [885, 393] width 62 height 22
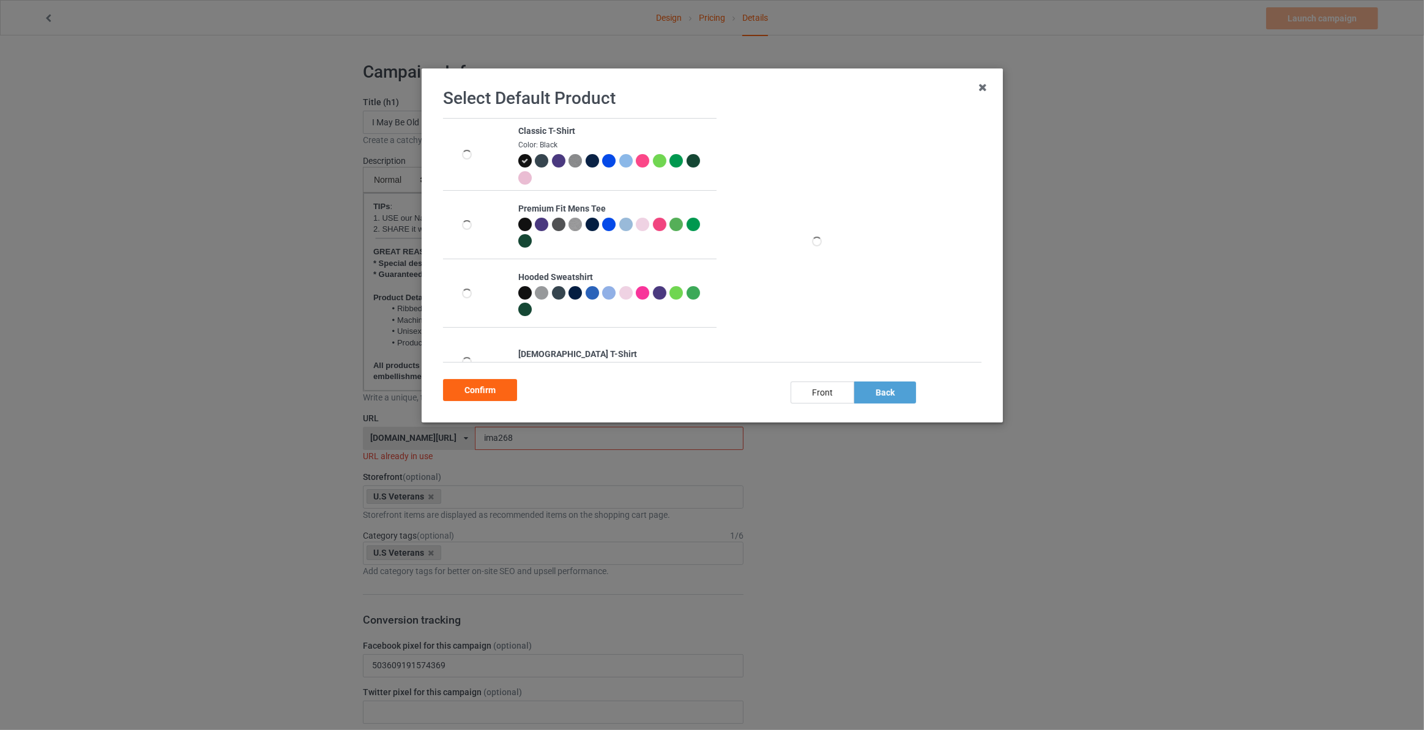
click at [590, 164] on div at bounding box center [591, 160] width 13 height 13
click at [495, 383] on div "Confirm" at bounding box center [480, 390] width 74 height 22
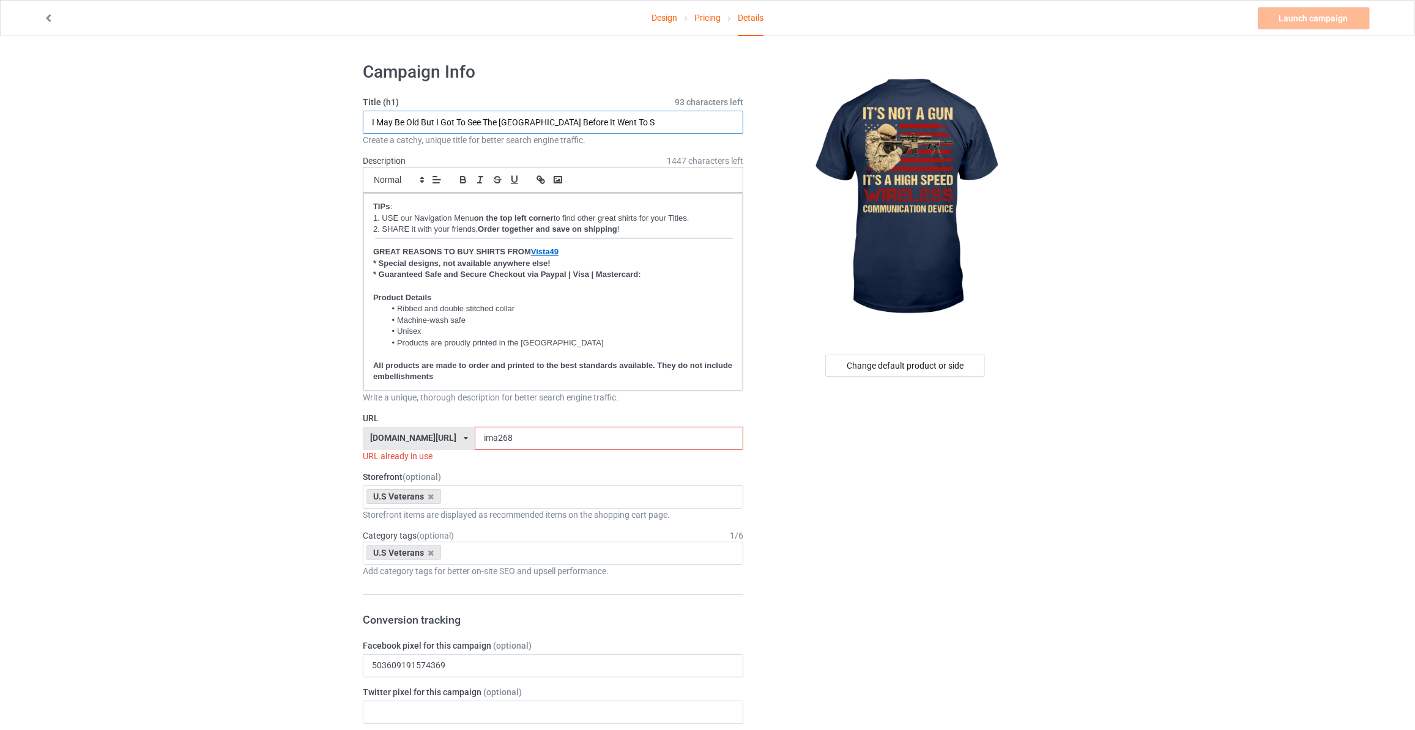
click at [455, 125] on input "I May Be Old But I Got To See The [GEOGRAPHIC_DATA] Before It Went To S" at bounding box center [553, 122] width 381 height 23
type input "It's Not A Gun It's A High Speed Wireless Communication Device"
drag, startPoint x: 432, startPoint y: 436, endPoint x: 180, endPoint y: 400, distance: 253.9
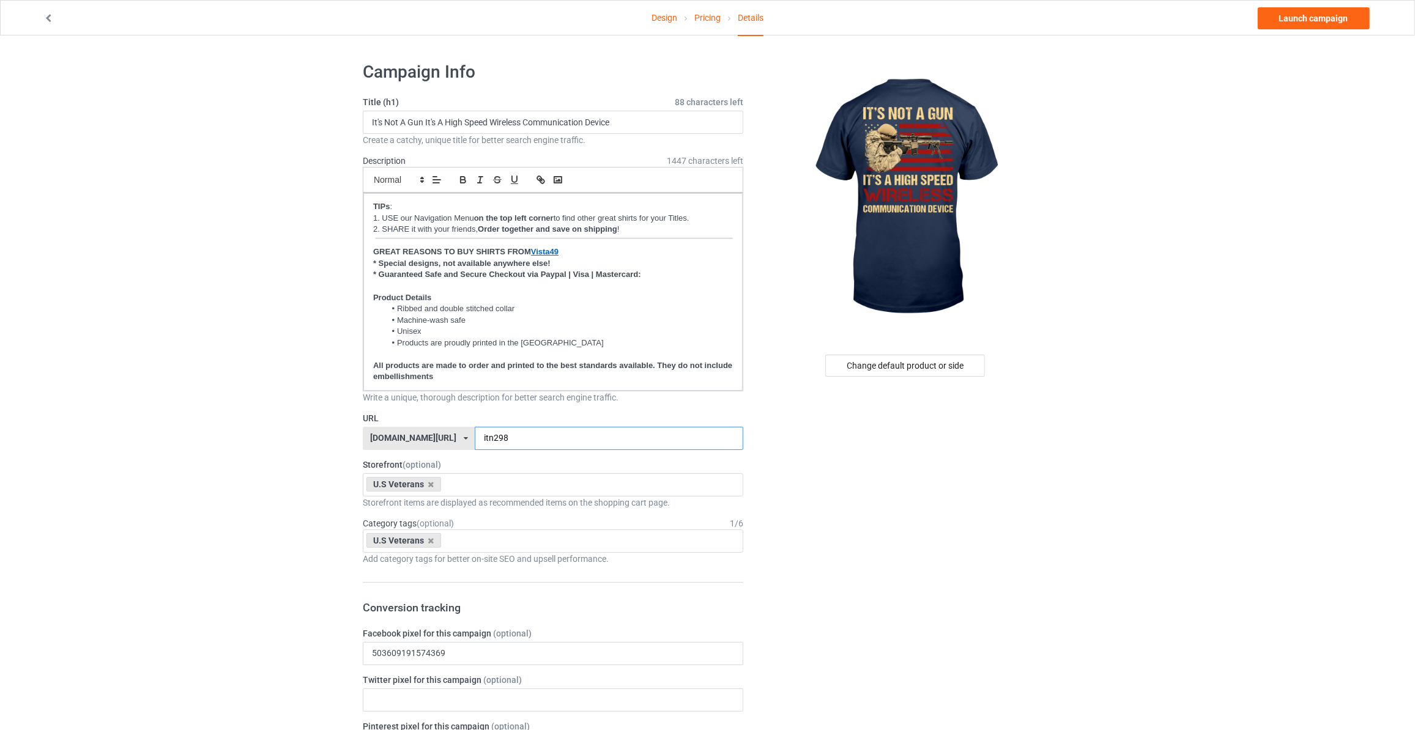
type input "itn298"
click at [1296, 26] on link "Launch campaign" at bounding box center [1314, 18] width 112 height 22
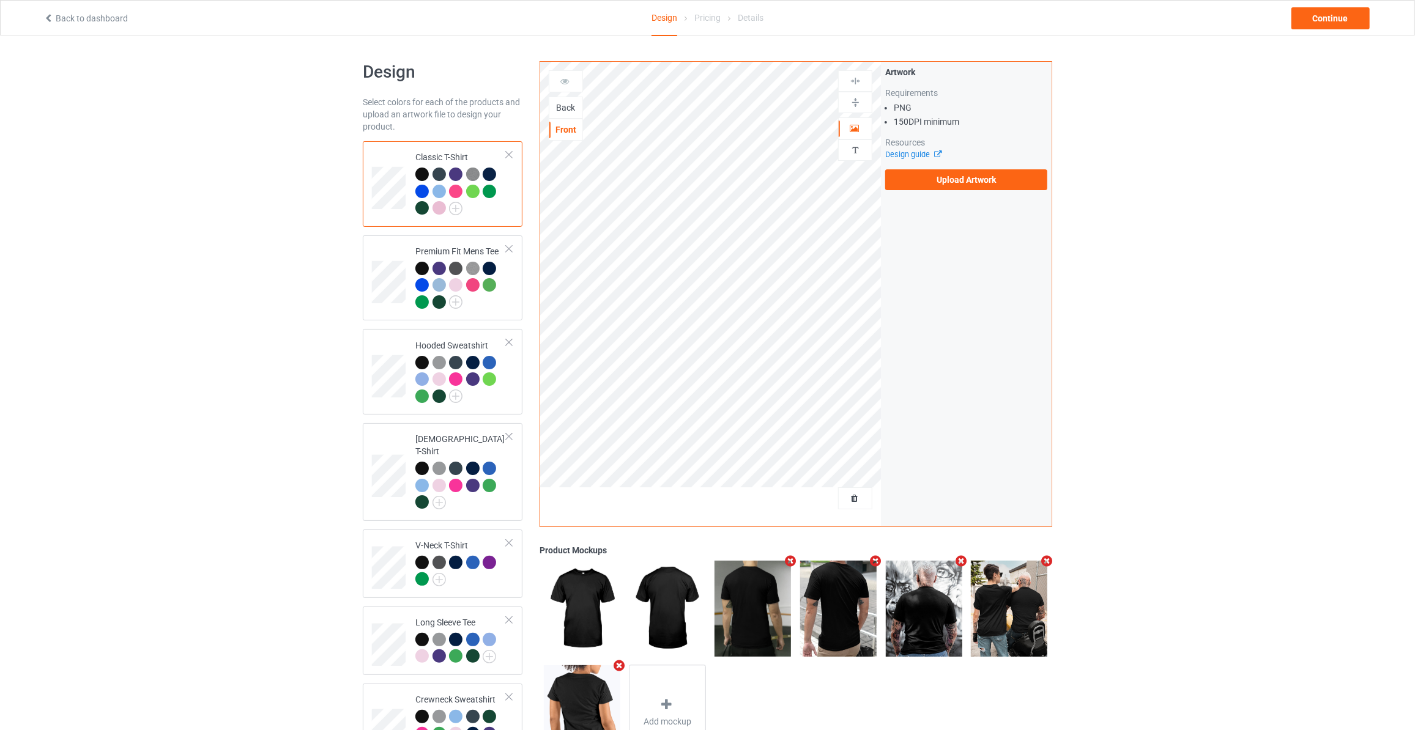
click at [565, 105] on div "Back" at bounding box center [565, 108] width 33 height 12
click at [933, 183] on label "Upload Artwork" at bounding box center [966, 179] width 162 height 21
click at [0, 0] on input "Upload Artwork" at bounding box center [0, 0] width 0 height 0
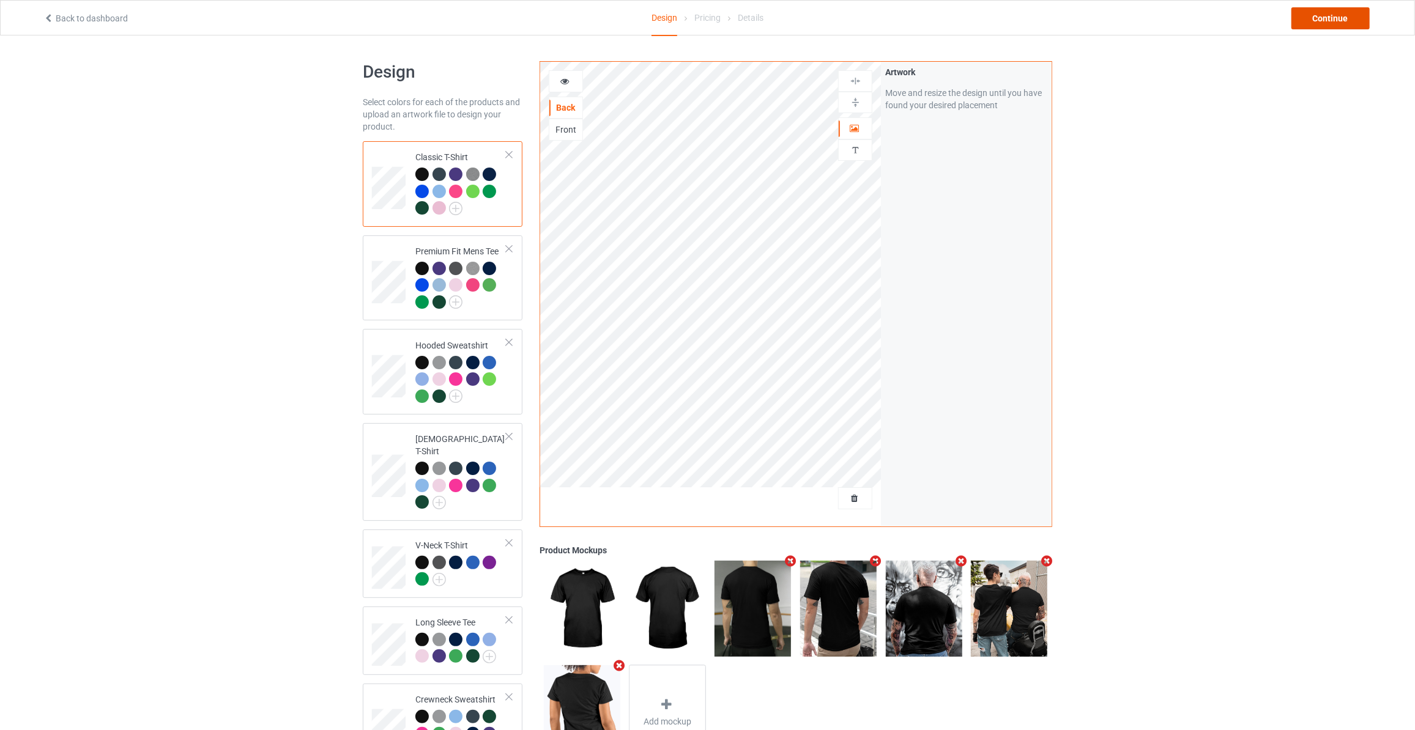
click at [1362, 13] on div "Continue" at bounding box center [1330, 18] width 78 height 22
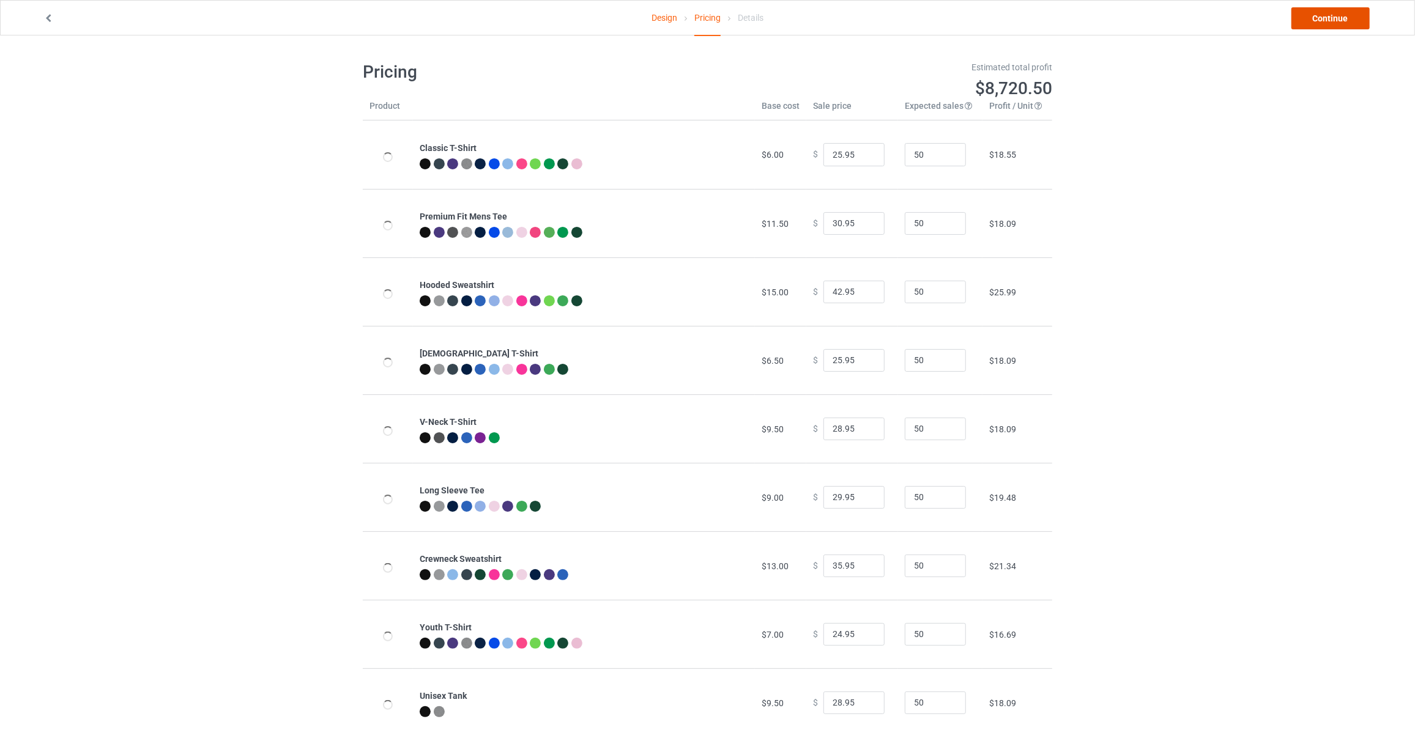
click at [1343, 16] on link "Continue" at bounding box center [1330, 18] width 78 height 22
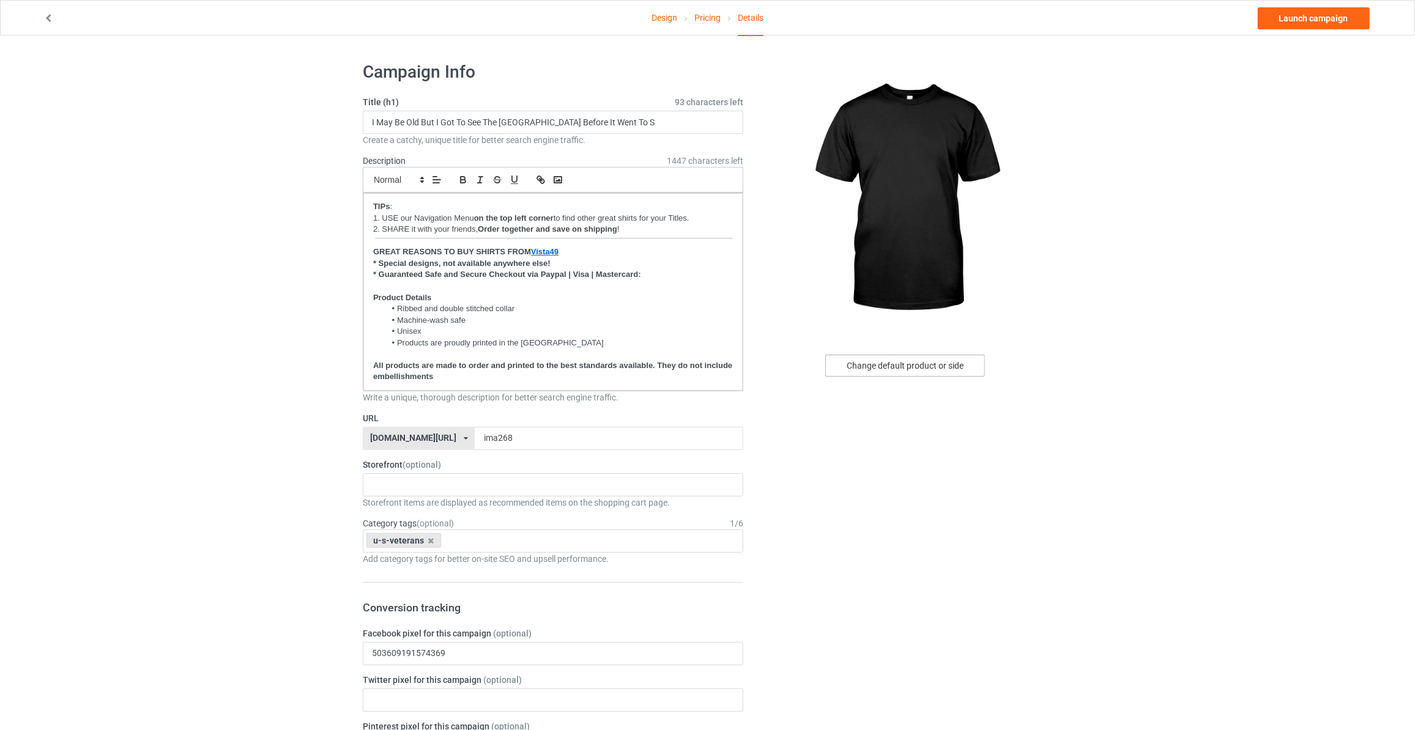
drag, startPoint x: 883, startPoint y: 380, endPoint x: 891, endPoint y: 362, distance: 20.0
click at [888, 378] on div "Change default product or side" at bounding box center [906, 649] width 309 height 1192
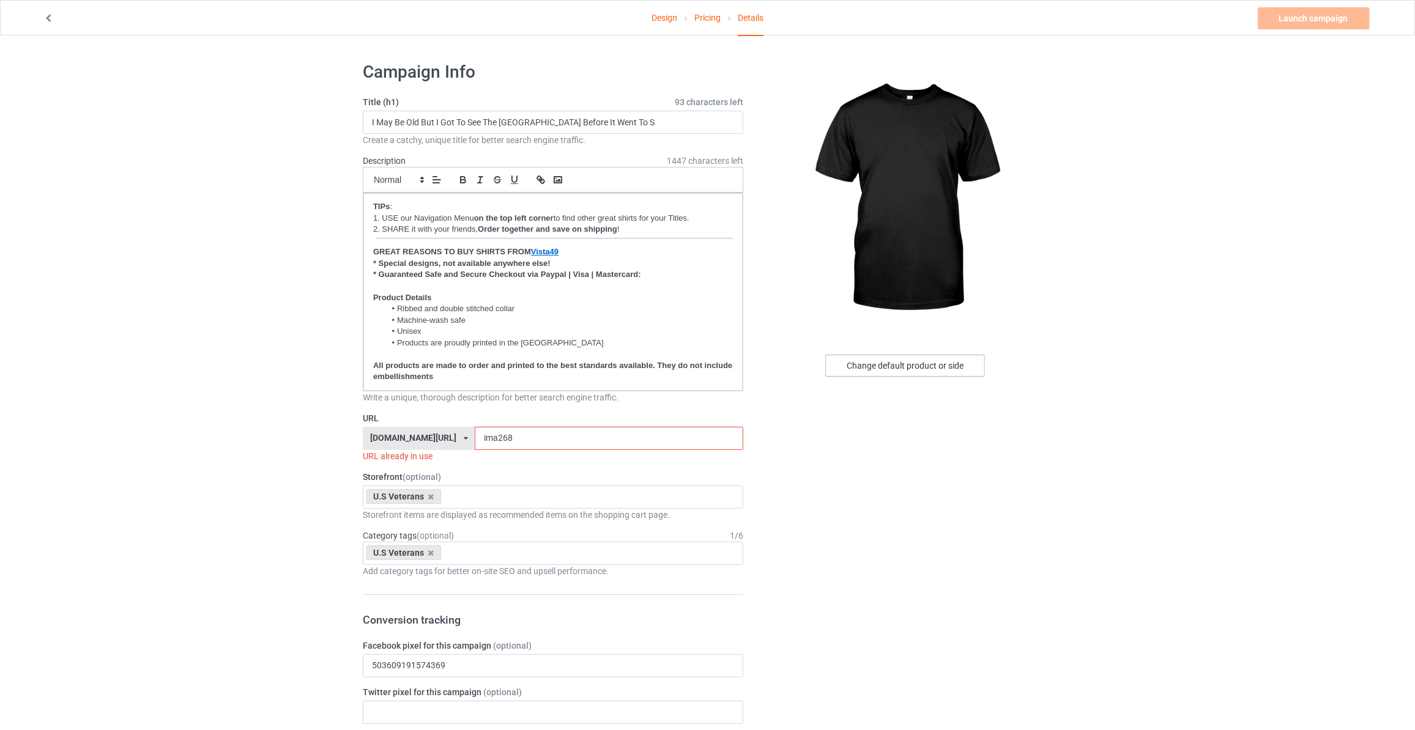
click at [891, 362] on div "Change default product or side" at bounding box center [905, 366] width 160 height 22
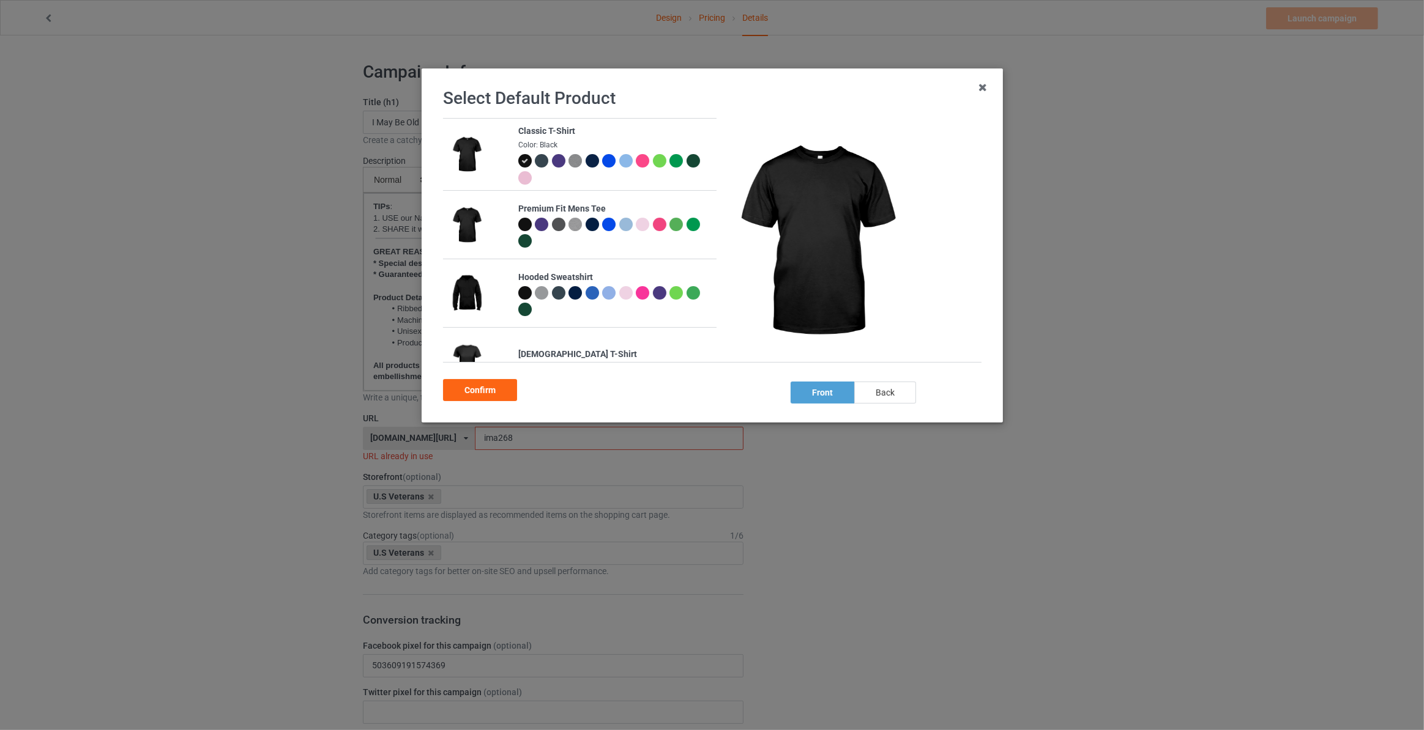
click at [886, 385] on div "back" at bounding box center [885, 393] width 62 height 22
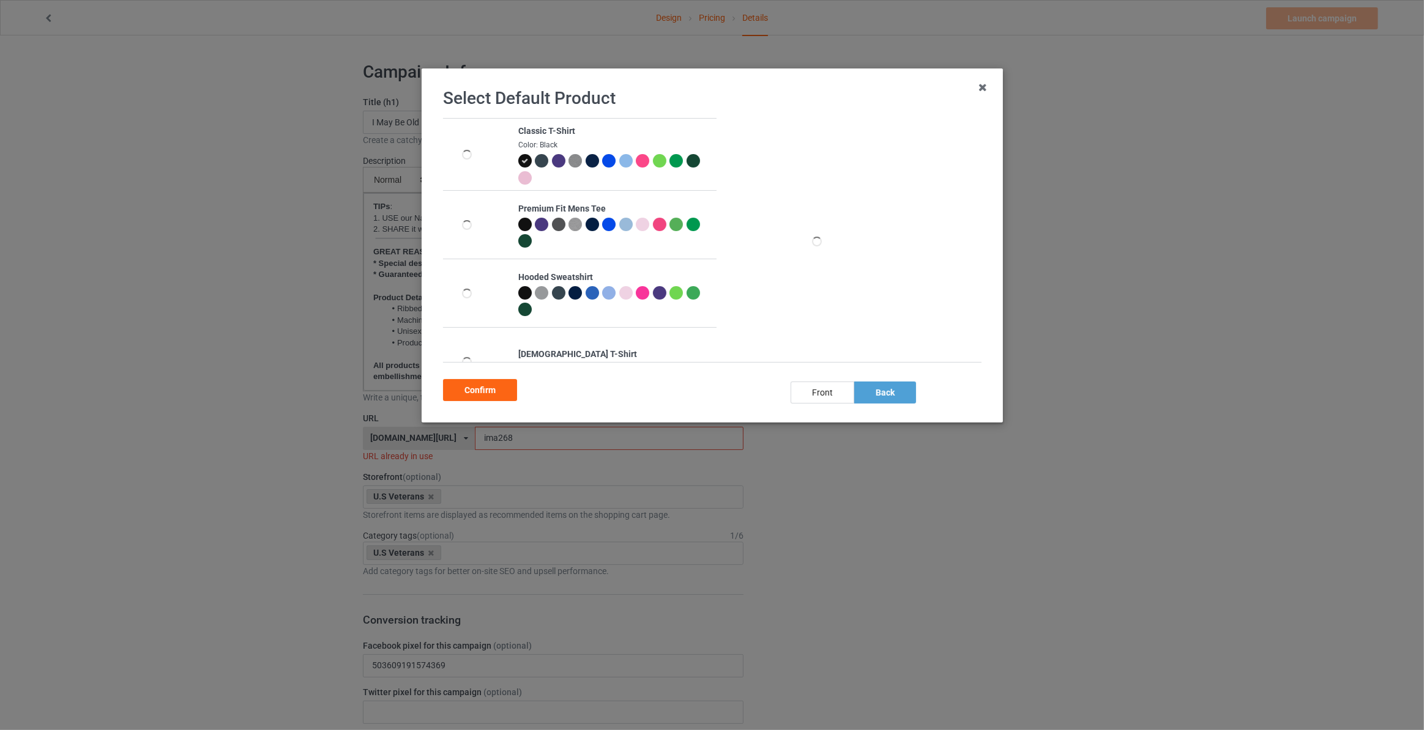
click at [585, 159] on div at bounding box center [591, 160] width 13 height 13
click at [495, 395] on div "Confirm" at bounding box center [480, 390] width 74 height 22
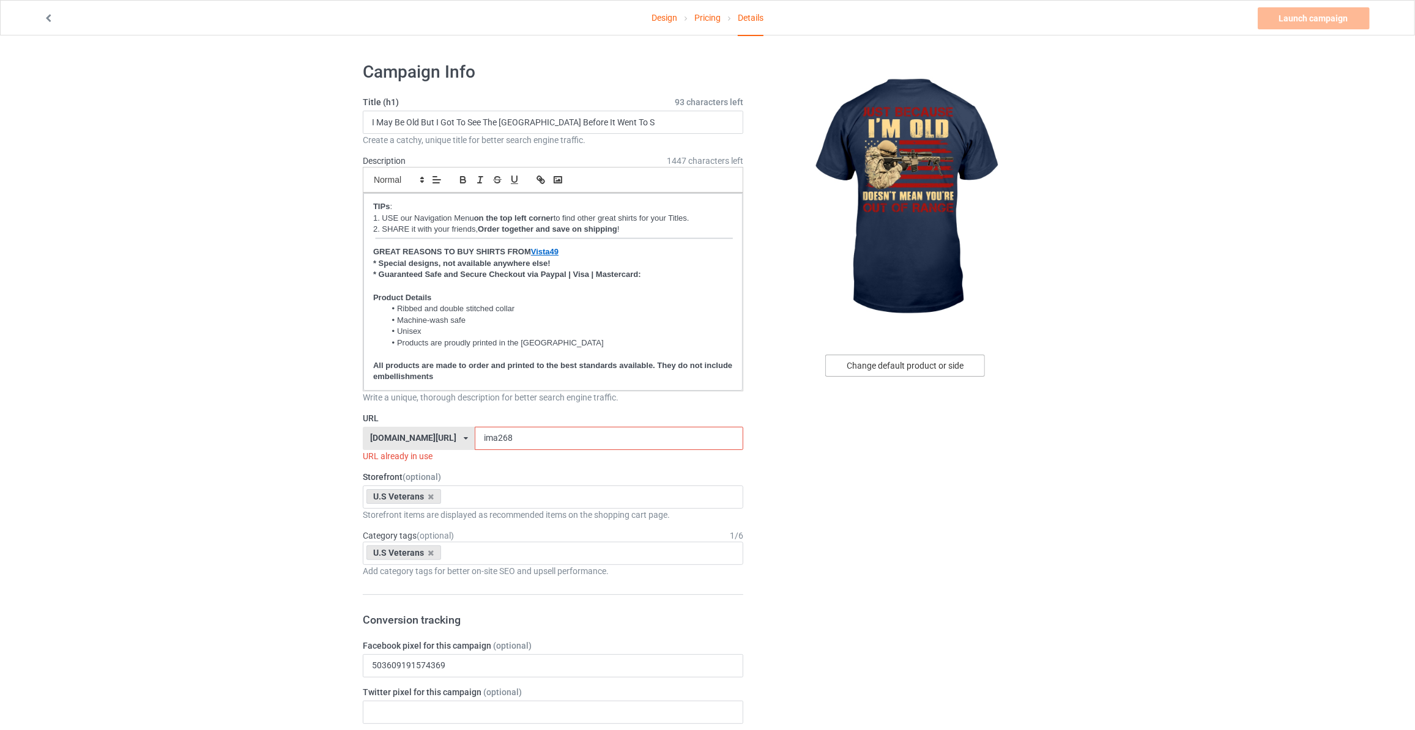
click at [901, 364] on div "Change default product or side" at bounding box center [905, 366] width 160 height 22
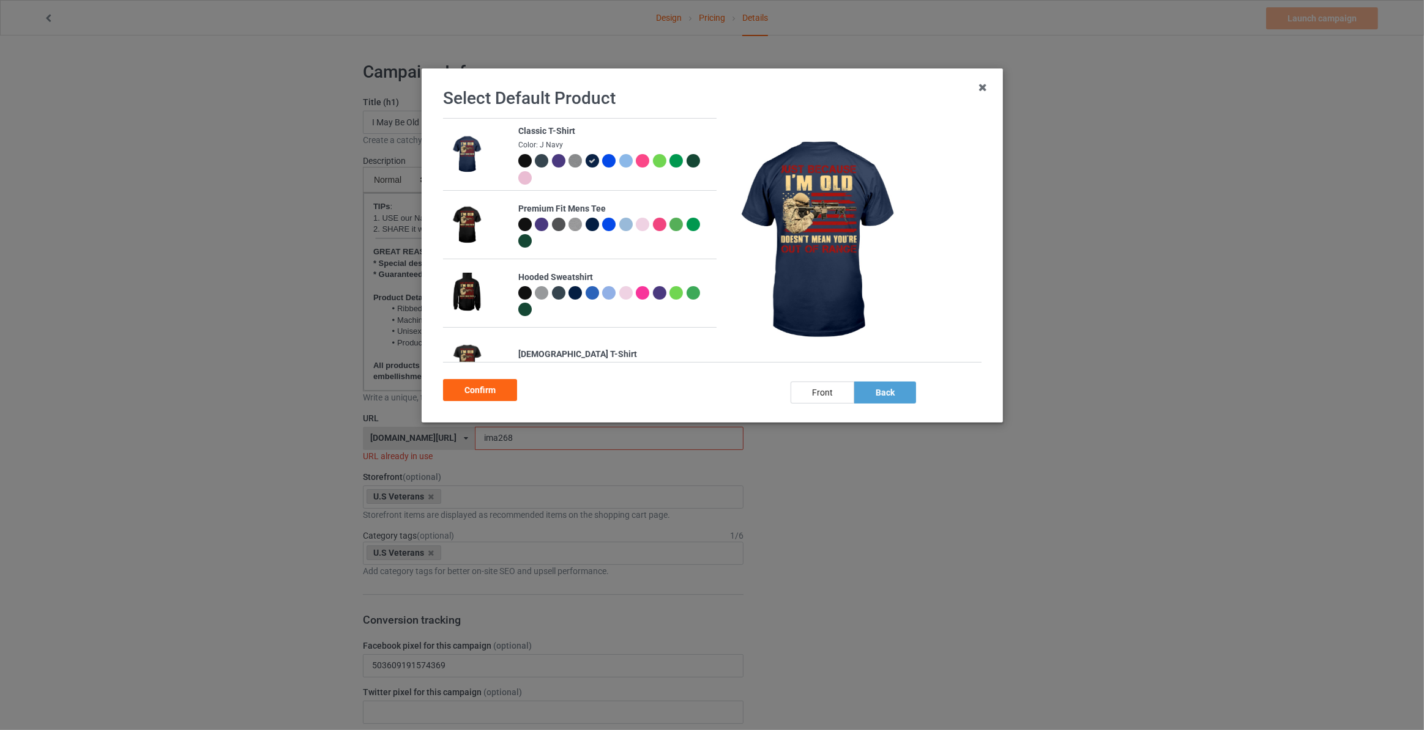
click at [524, 156] on div at bounding box center [524, 160] width 13 height 13
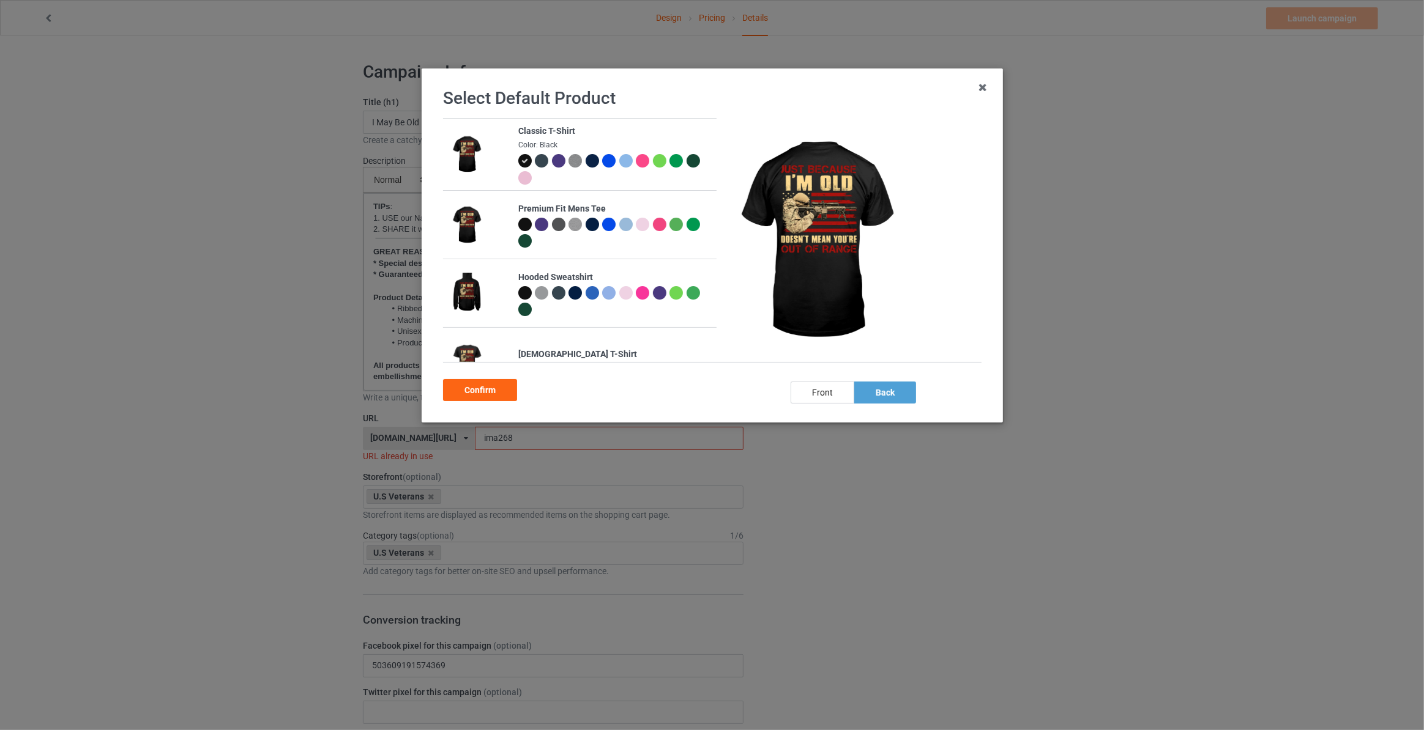
drag, startPoint x: 481, startPoint y: 385, endPoint x: 480, endPoint y: 344, distance: 41.0
click at [481, 384] on div "Confirm" at bounding box center [480, 390] width 74 height 22
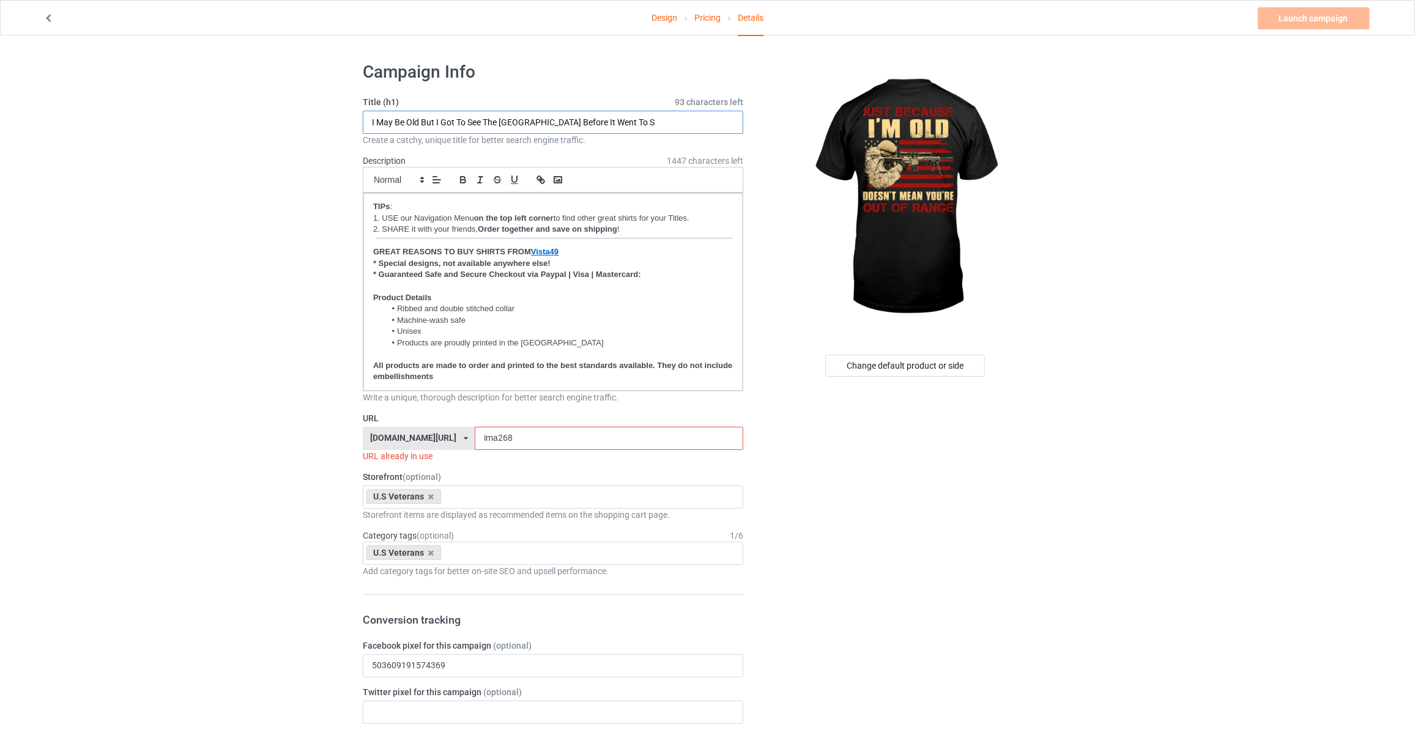
click at [604, 122] on input "I May Be Old But I Got To See The USA Before It Went To S" at bounding box center [553, 122] width 381 height 23
paste input "'"
type input "Just Because I'm Old Doesn't Mean You're Out Of Range"
drag, startPoint x: 506, startPoint y: 438, endPoint x: 56, endPoint y: 393, distance: 451.9
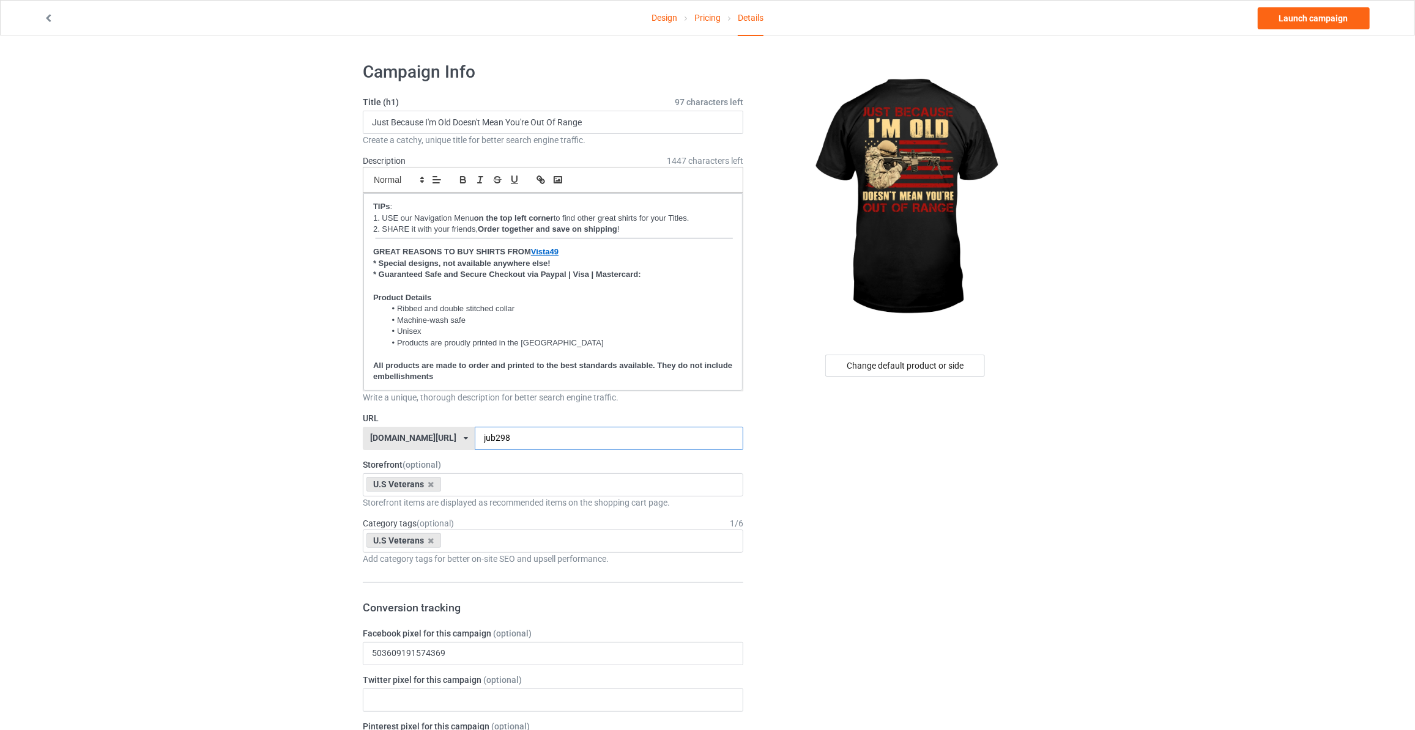
type input "jub298"
click at [1298, 26] on link "Launch campaign" at bounding box center [1314, 18] width 112 height 22
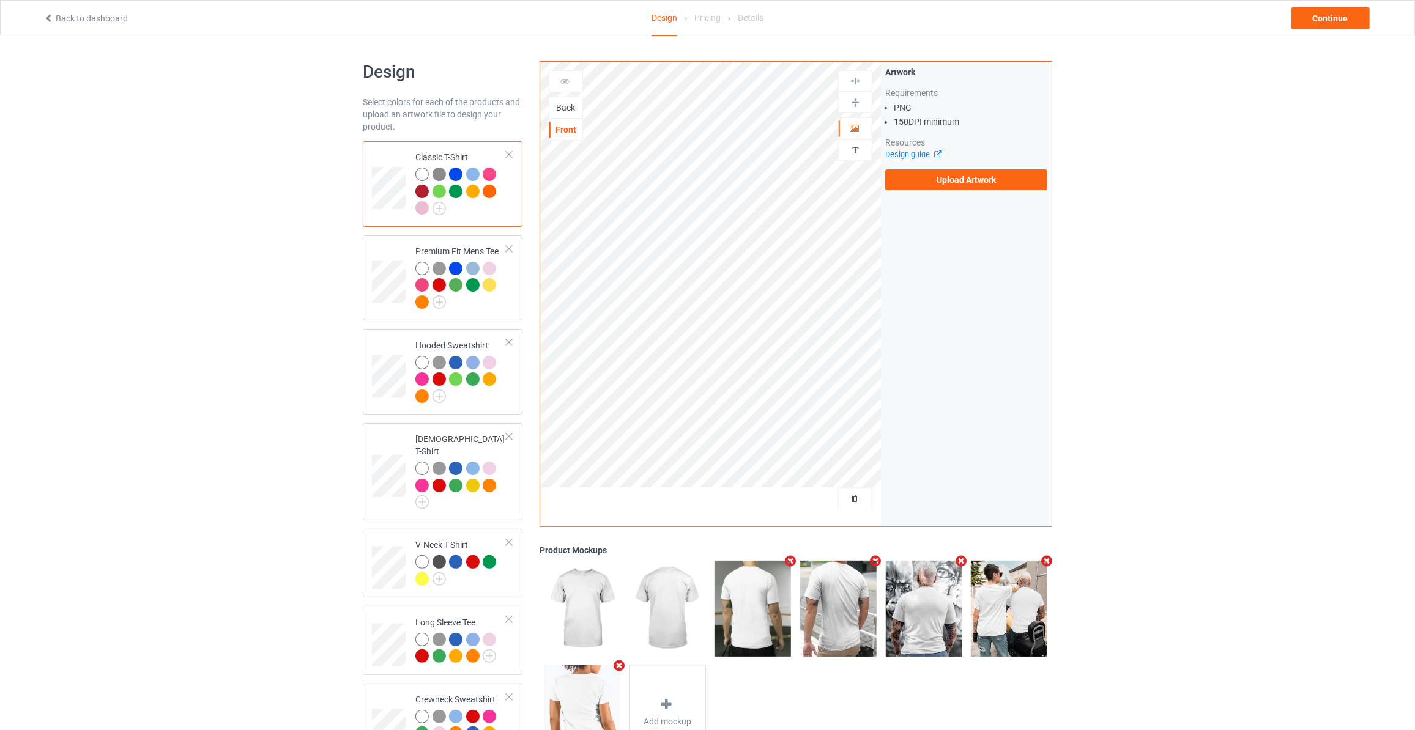
click at [569, 108] on div "Back" at bounding box center [565, 108] width 33 height 12
click at [948, 176] on label "Upload Artwork" at bounding box center [966, 179] width 162 height 21
click at [0, 0] on input "Upload Artwork" at bounding box center [0, 0] width 0 height 0
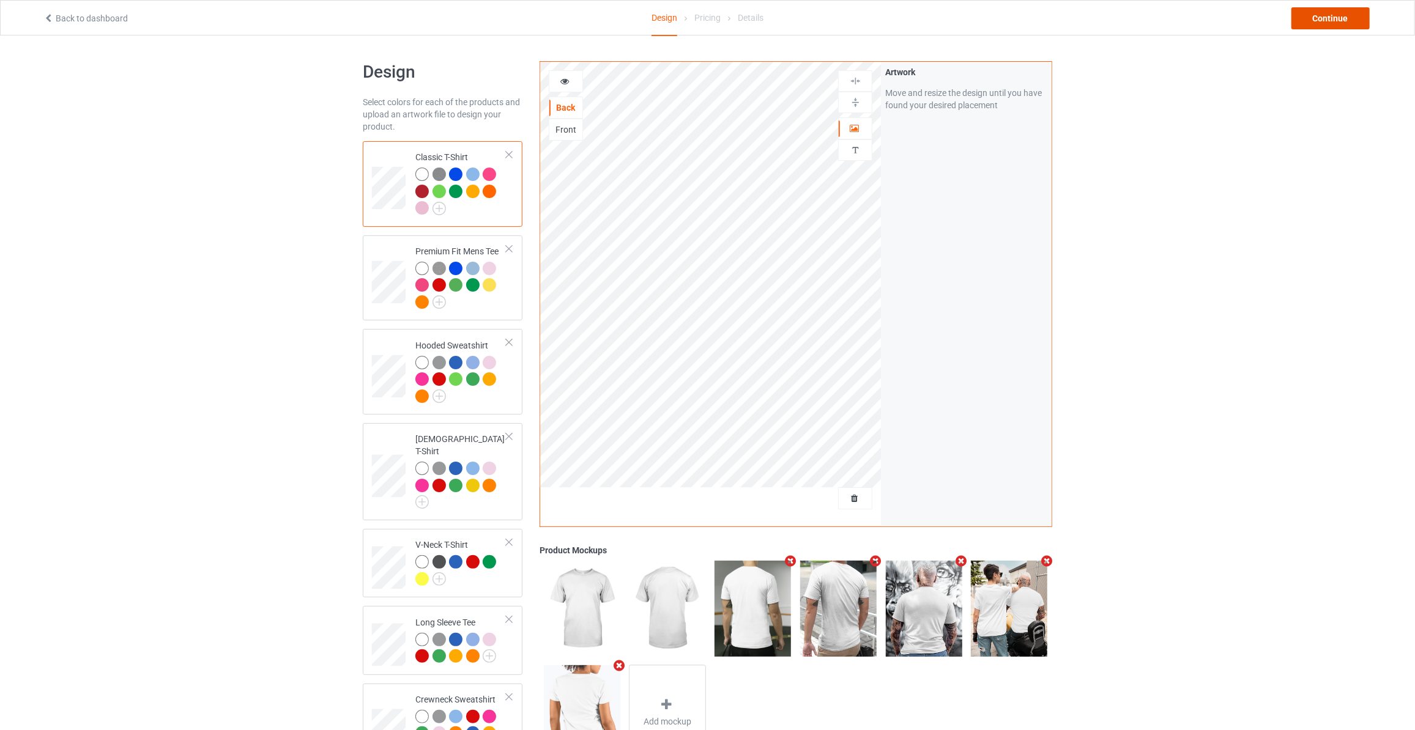
click at [1343, 14] on div "Continue" at bounding box center [1330, 18] width 78 height 22
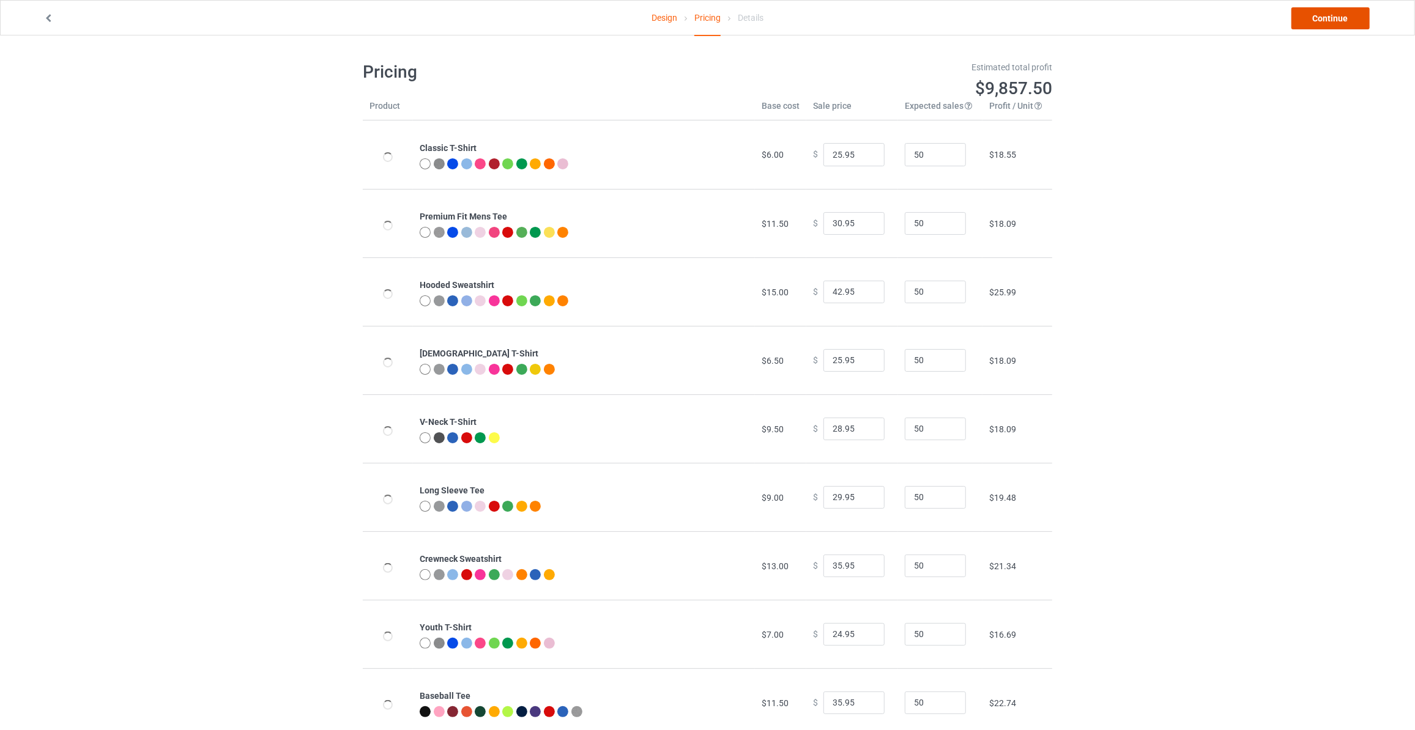
click at [1343, 14] on link "Continue" at bounding box center [1330, 18] width 78 height 22
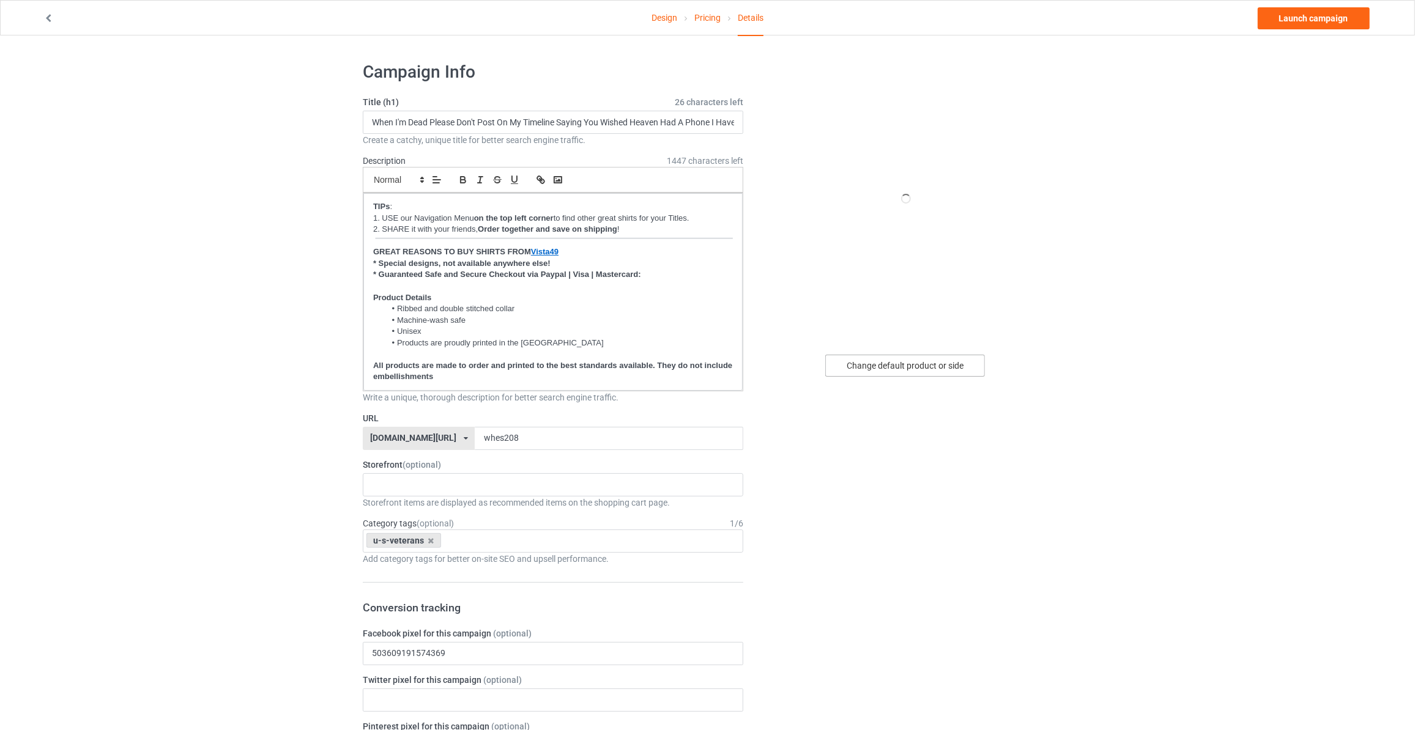
click at [865, 366] on div "Change default product or side" at bounding box center [905, 366] width 160 height 22
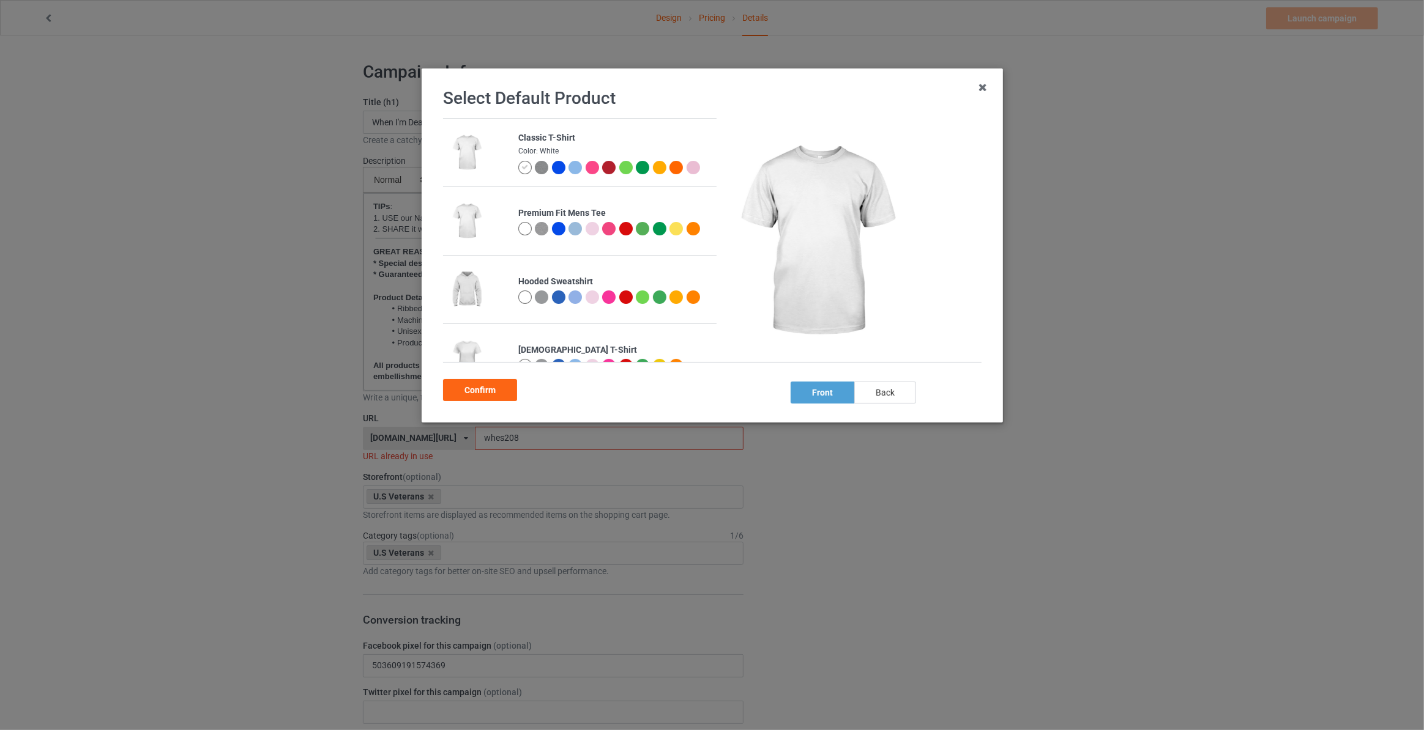
drag, startPoint x: 885, startPoint y: 396, endPoint x: 654, endPoint y: 391, distance: 231.3
click at [878, 395] on div "back" at bounding box center [885, 393] width 62 height 22
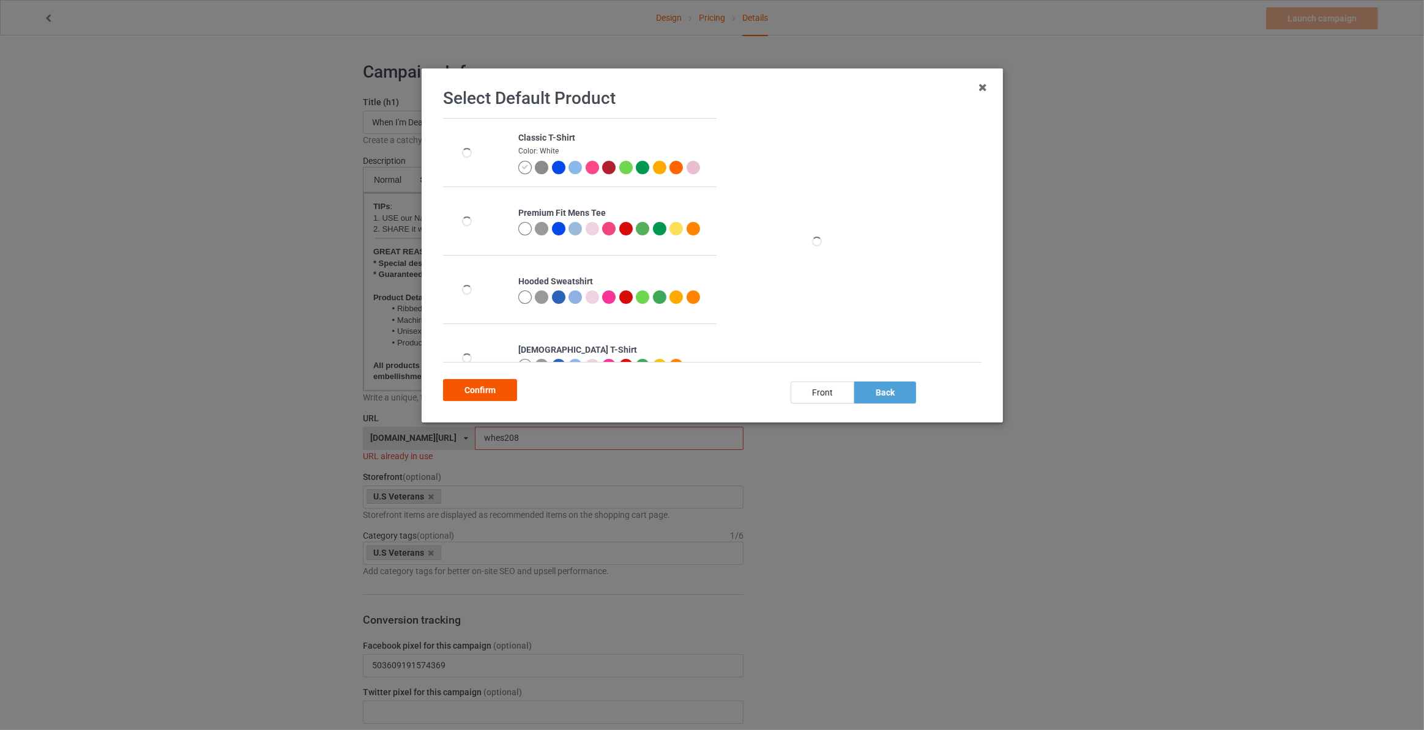
click at [483, 398] on div "Confirm" at bounding box center [480, 390] width 74 height 22
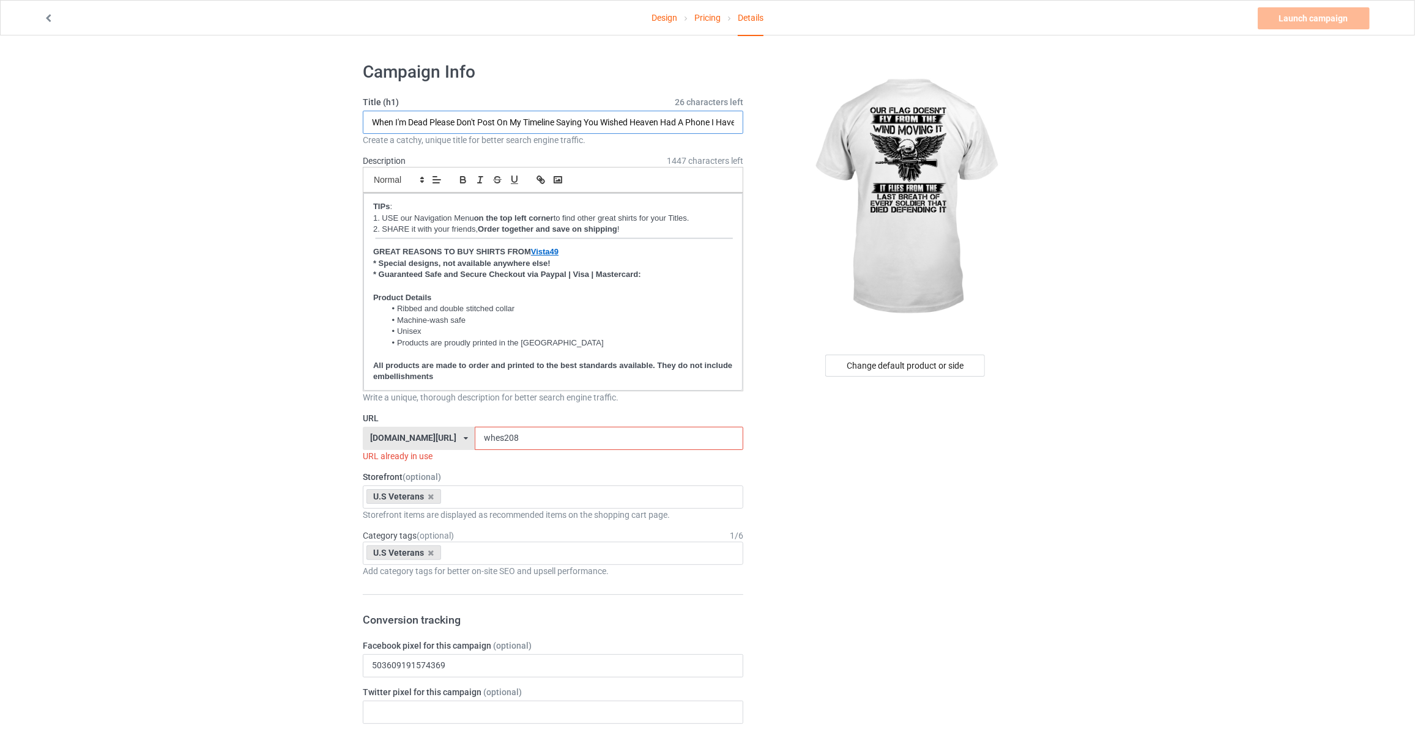
click at [543, 124] on input "When I'm Dead Please Don't Post On My Timeline Saying You Wished Heaven Had A P…" at bounding box center [553, 122] width 381 height 23
type input "O"
type input "Our Flag Doesn't Fly From The Wind Moving It It Flies From The Last Breath Of E…"
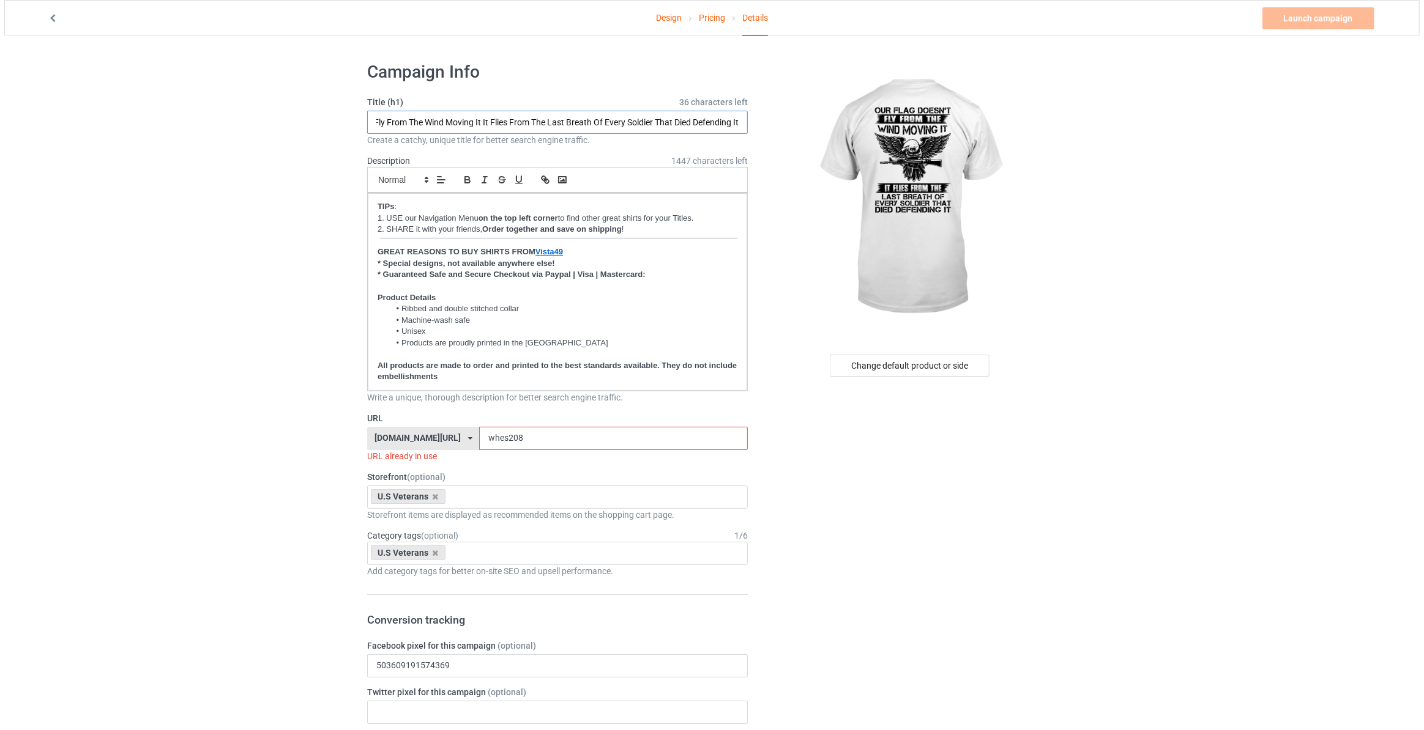
scroll to position [0, 0]
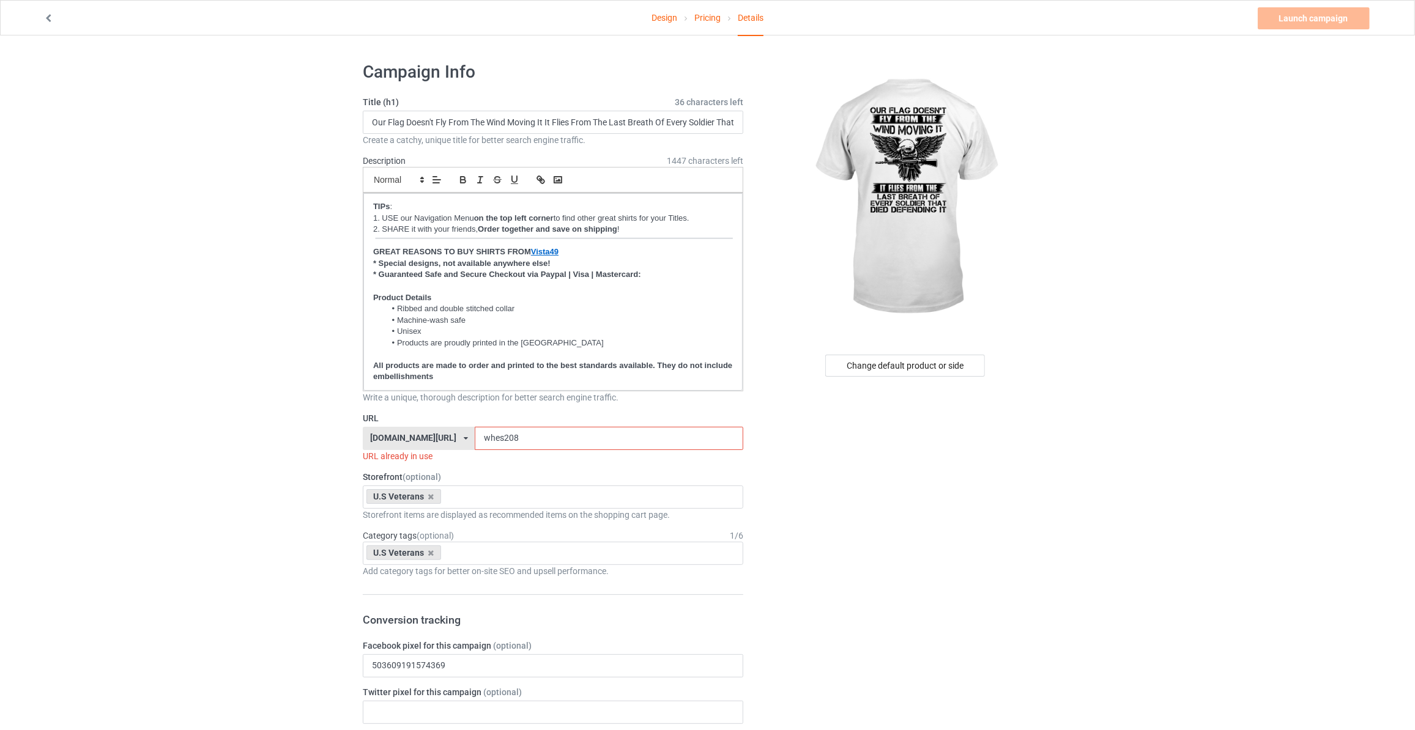
drag, startPoint x: 530, startPoint y: 439, endPoint x: 0, endPoint y: 382, distance: 532.8
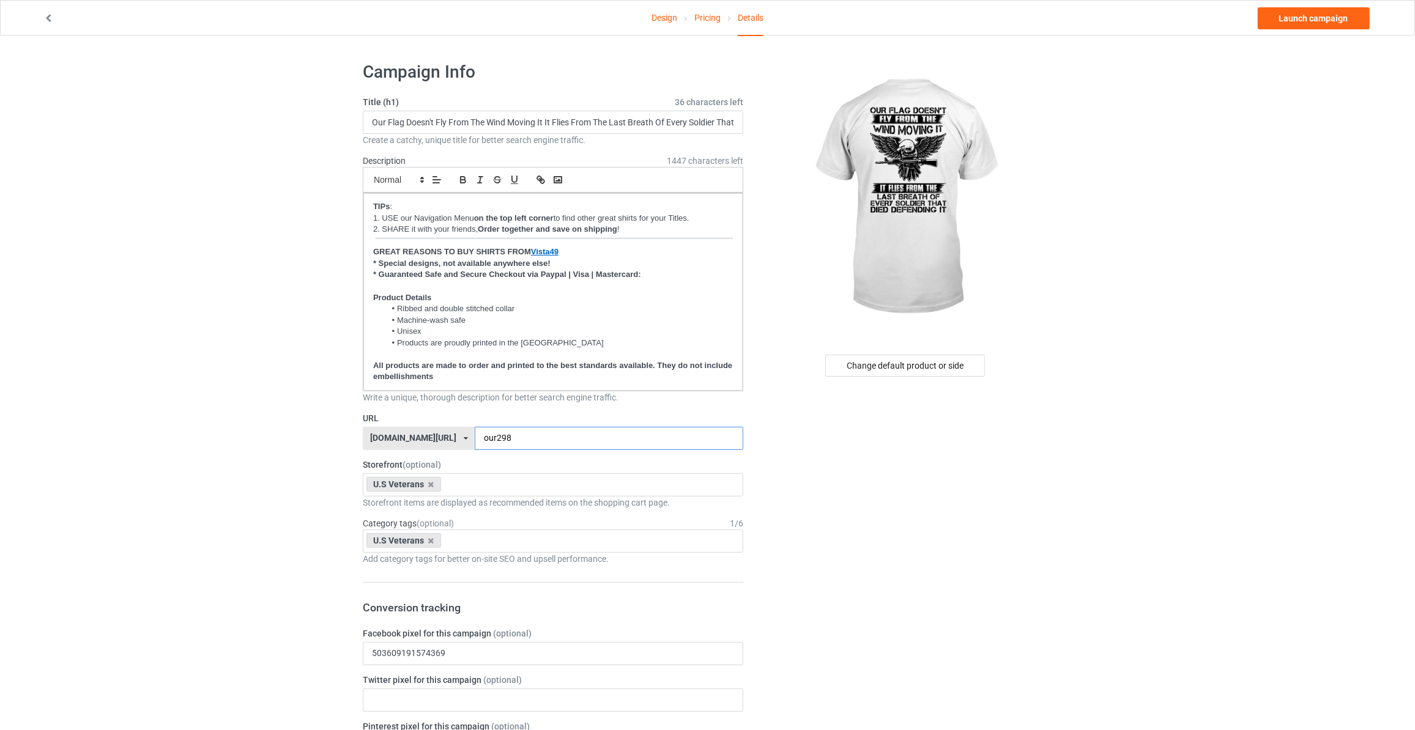
type input "our298"
click at [1342, 14] on link "Launch campaign" at bounding box center [1314, 18] width 112 height 22
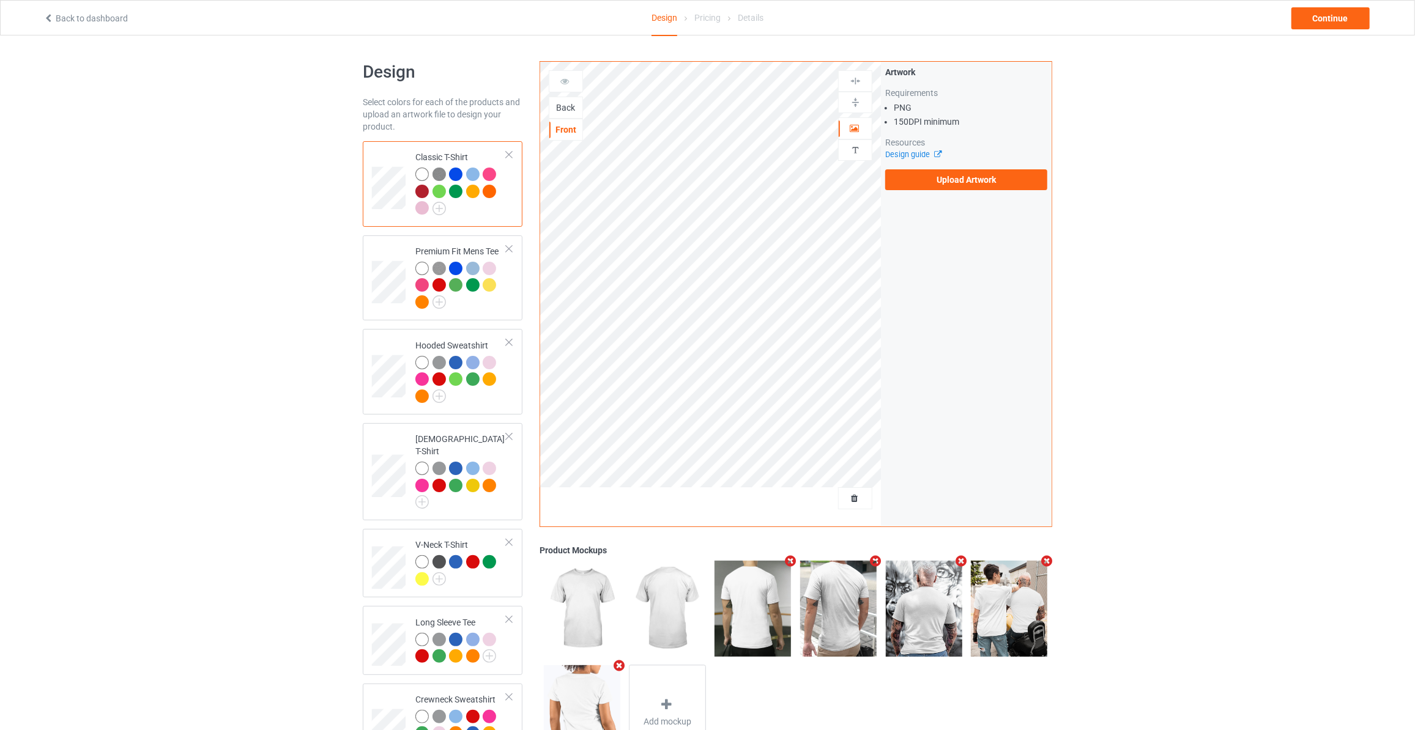
click at [569, 110] on div "Back" at bounding box center [565, 108] width 33 height 12
click at [969, 173] on label "Upload Artwork" at bounding box center [966, 179] width 162 height 21
click at [0, 0] on input "Upload Artwork" at bounding box center [0, 0] width 0 height 0
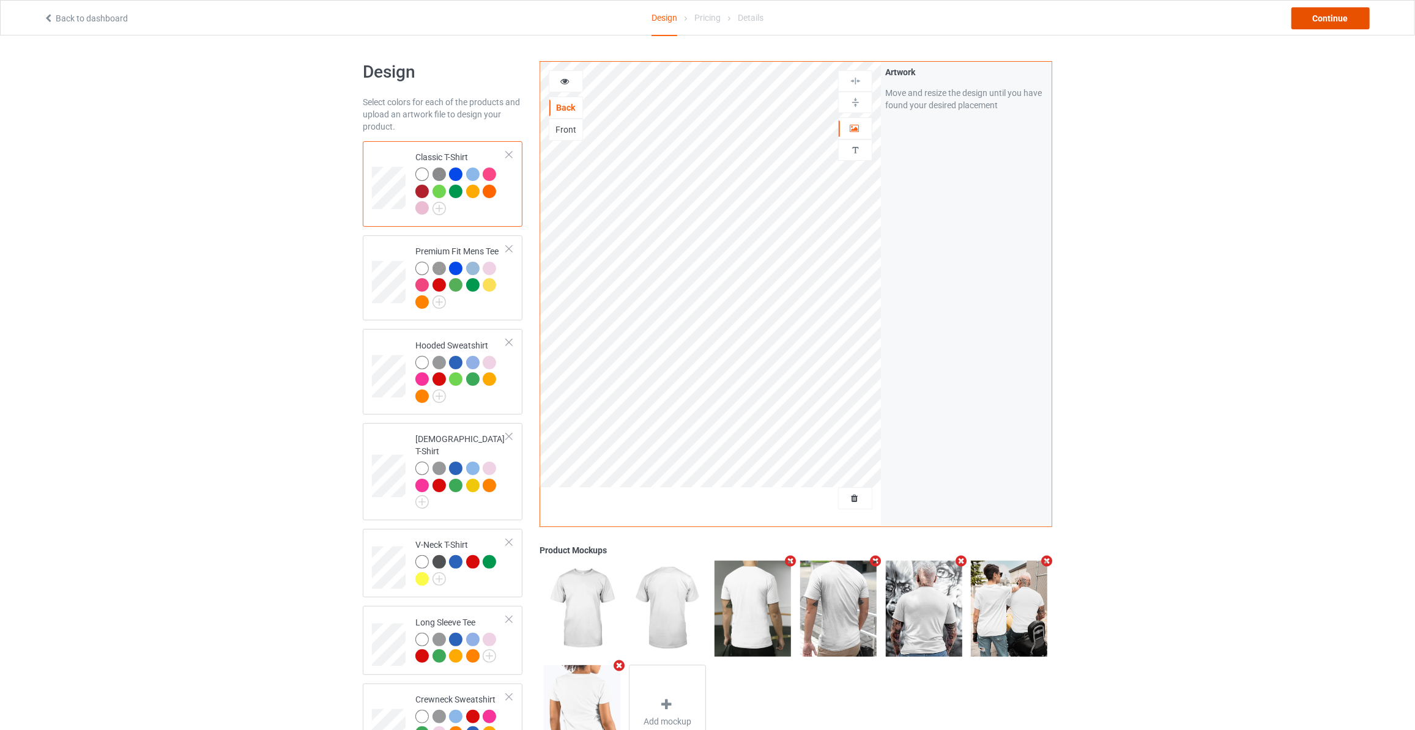
click at [1347, 17] on div "Continue" at bounding box center [1330, 18] width 78 height 22
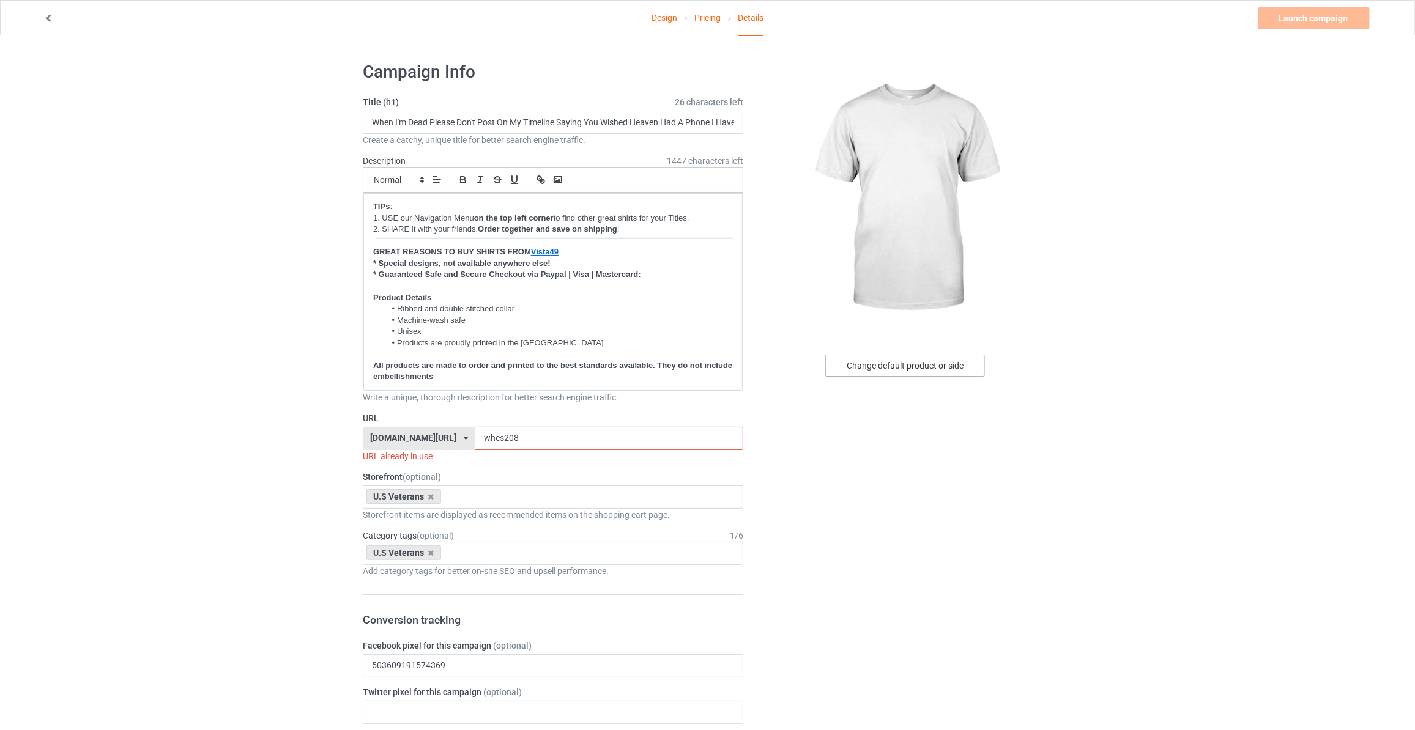
click at [902, 374] on div "Change default product or side" at bounding box center [905, 366] width 160 height 22
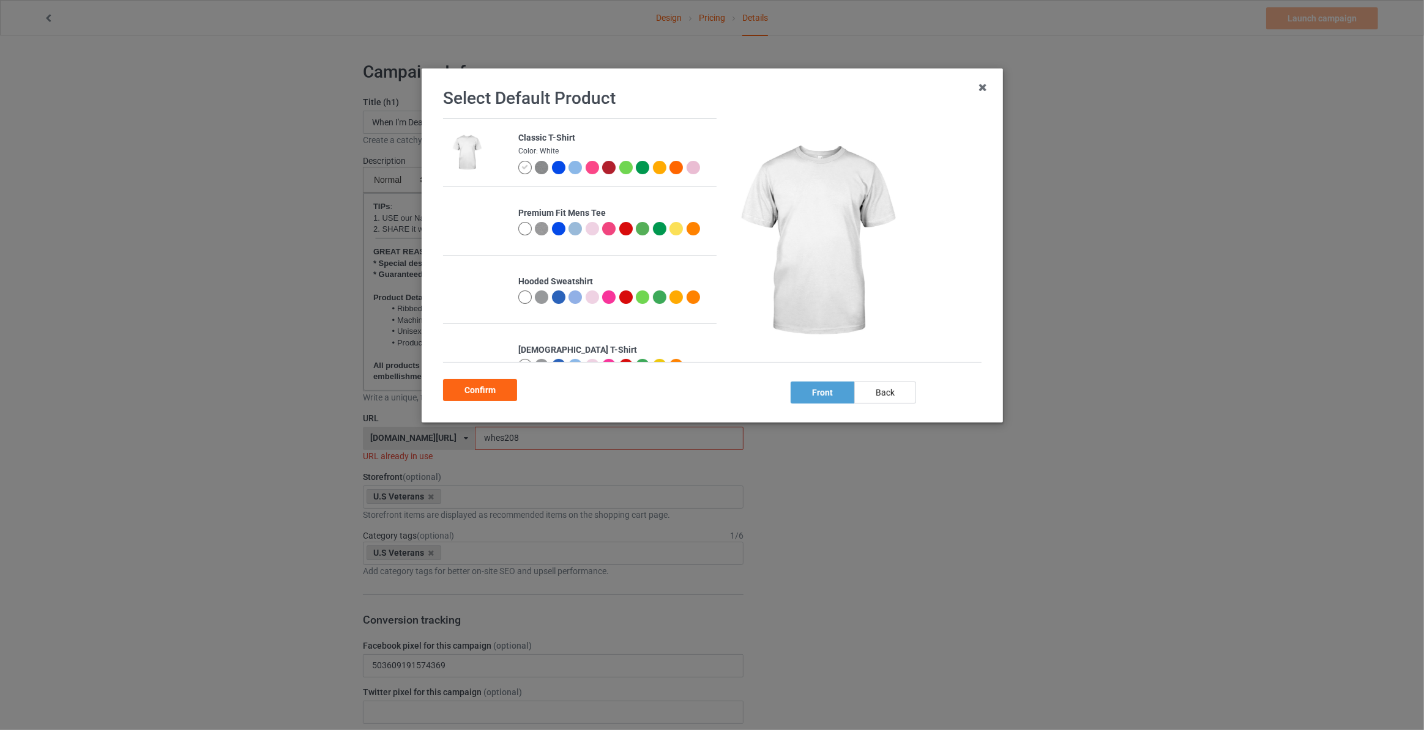
drag, startPoint x: 867, startPoint y: 391, endPoint x: 582, endPoint y: 403, distance: 285.4
click at [870, 388] on div "back" at bounding box center [885, 393] width 62 height 22
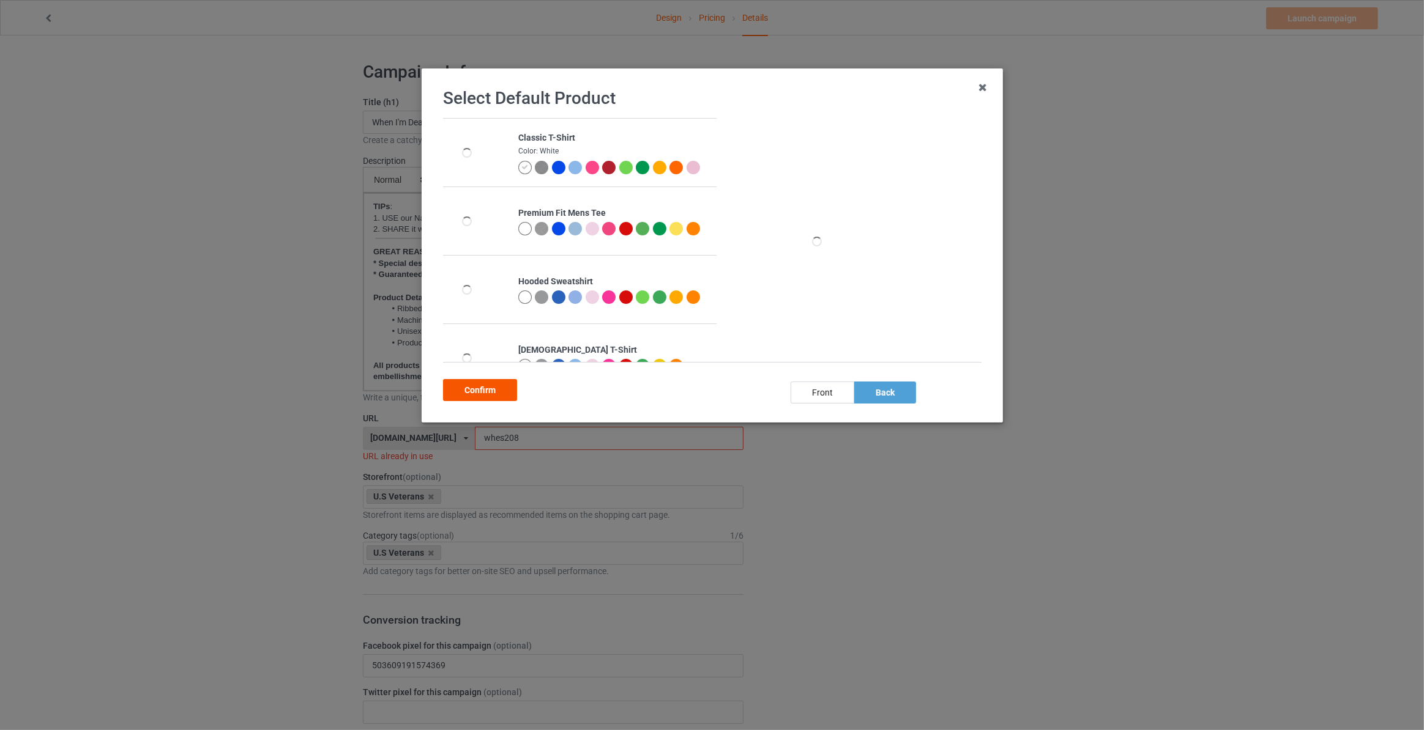
click at [463, 395] on div "Confirm" at bounding box center [480, 390] width 74 height 22
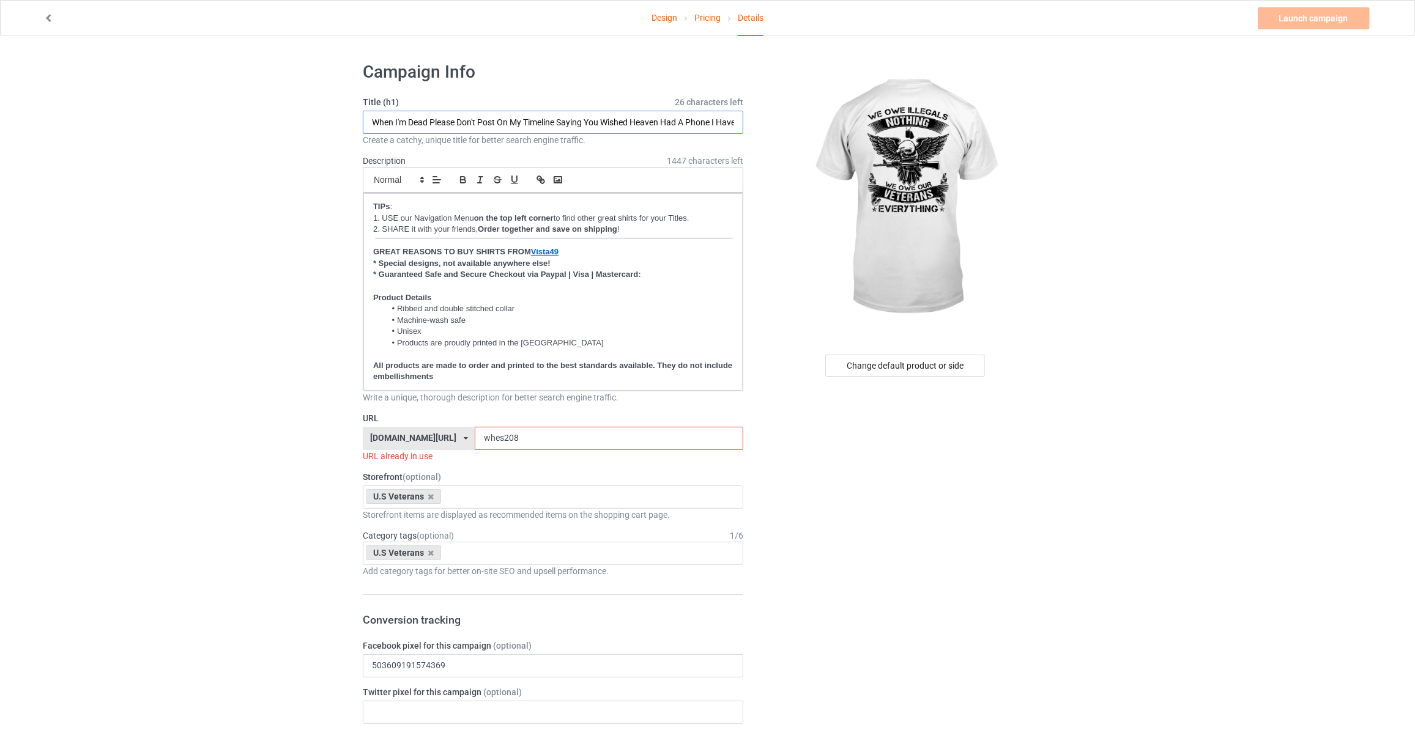
click at [521, 128] on input "When I'm Dead Please Don't Post On My Timeline Saying You Wished Heaven Had A P…" at bounding box center [553, 122] width 381 height 23
type input "We Owe Illegals Nothing We Owe Our Veterans Everything"
drag, startPoint x: 180, startPoint y: 261, endPoint x: 402, endPoint y: 374, distance: 248.4
drag, startPoint x: 506, startPoint y: 437, endPoint x: 188, endPoint y: 422, distance: 318.5
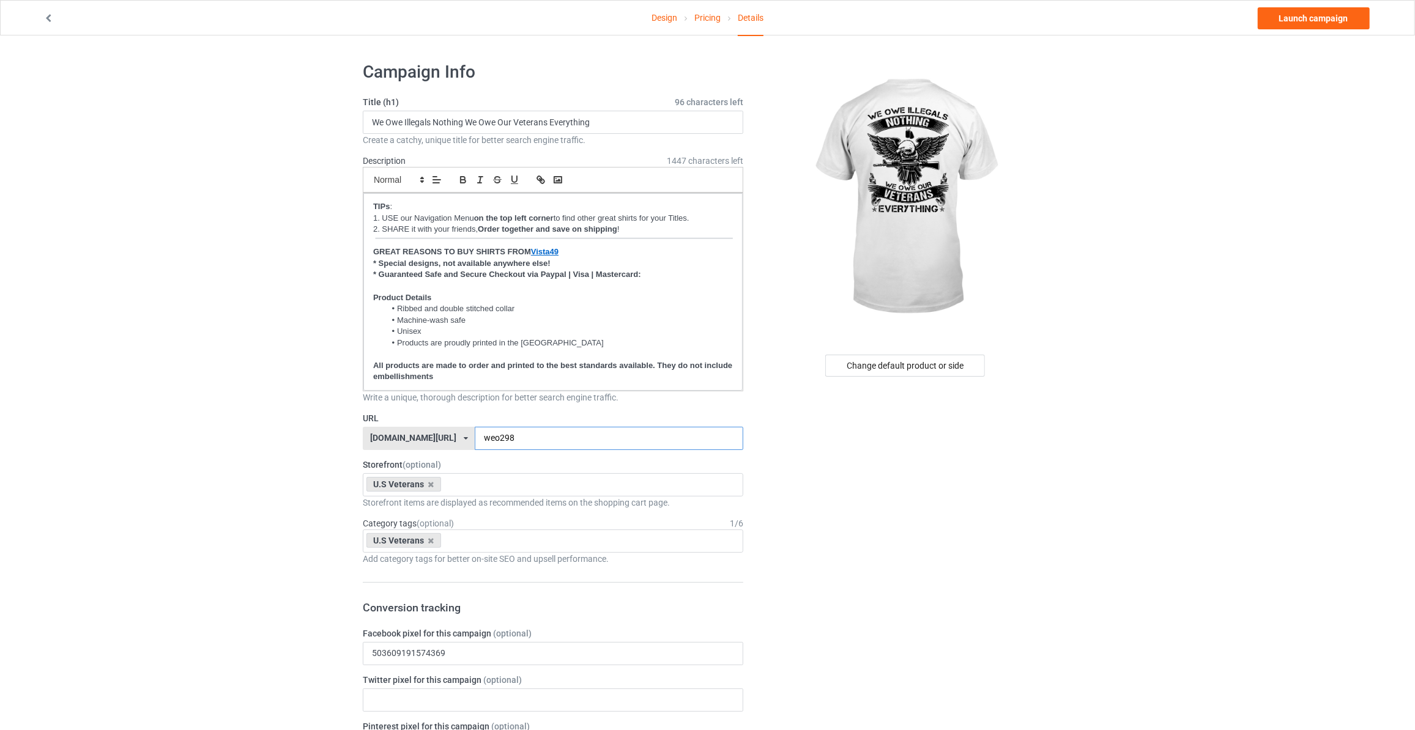
type input "weo298"
click at [1291, 21] on link "Launch campaign" at bounding box center [1314, 18] width 112 height 22
